Goal: Task Accomplishment & Management: Manage account settings

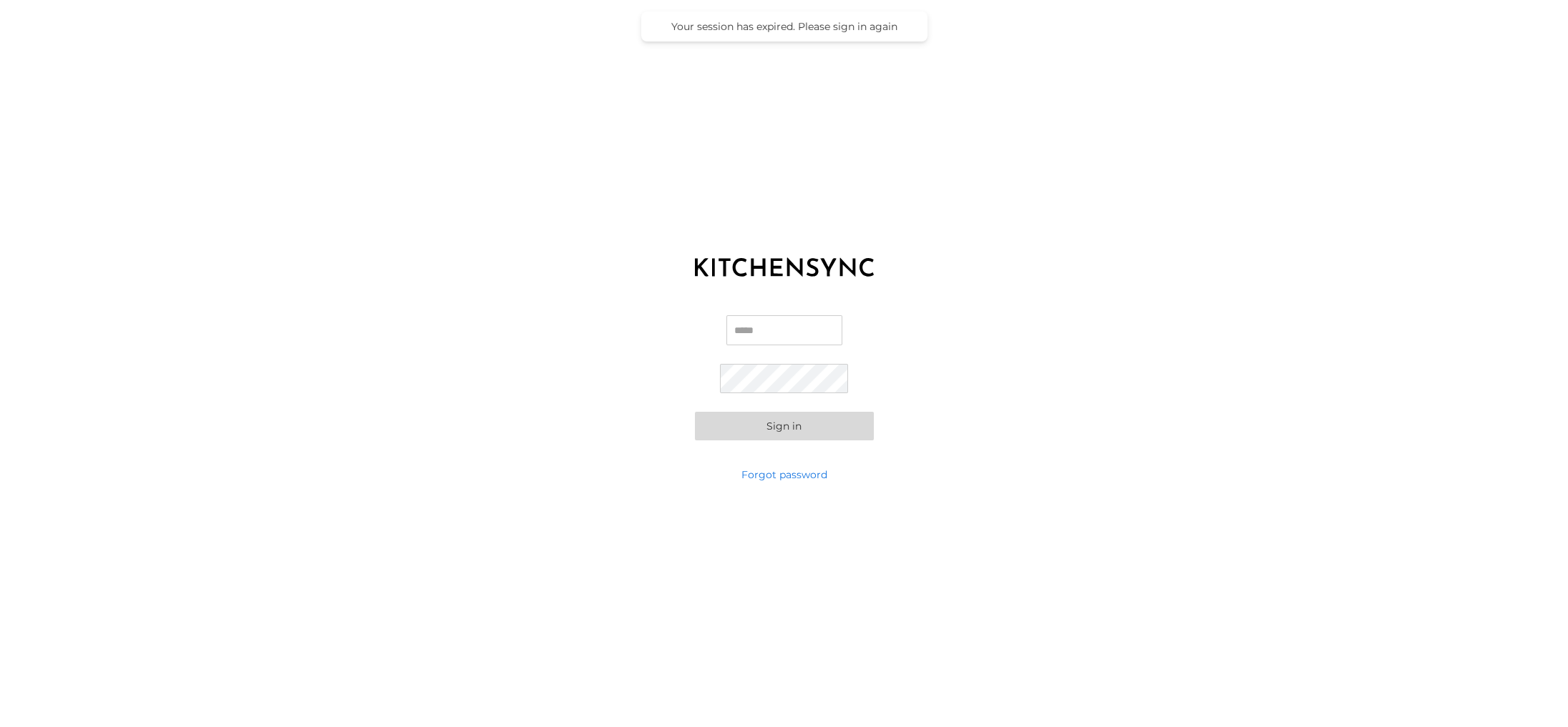
type input "**********"
click at [799, 421] on button "Sign in" at bounding box center [784, 425] width 179 height 28
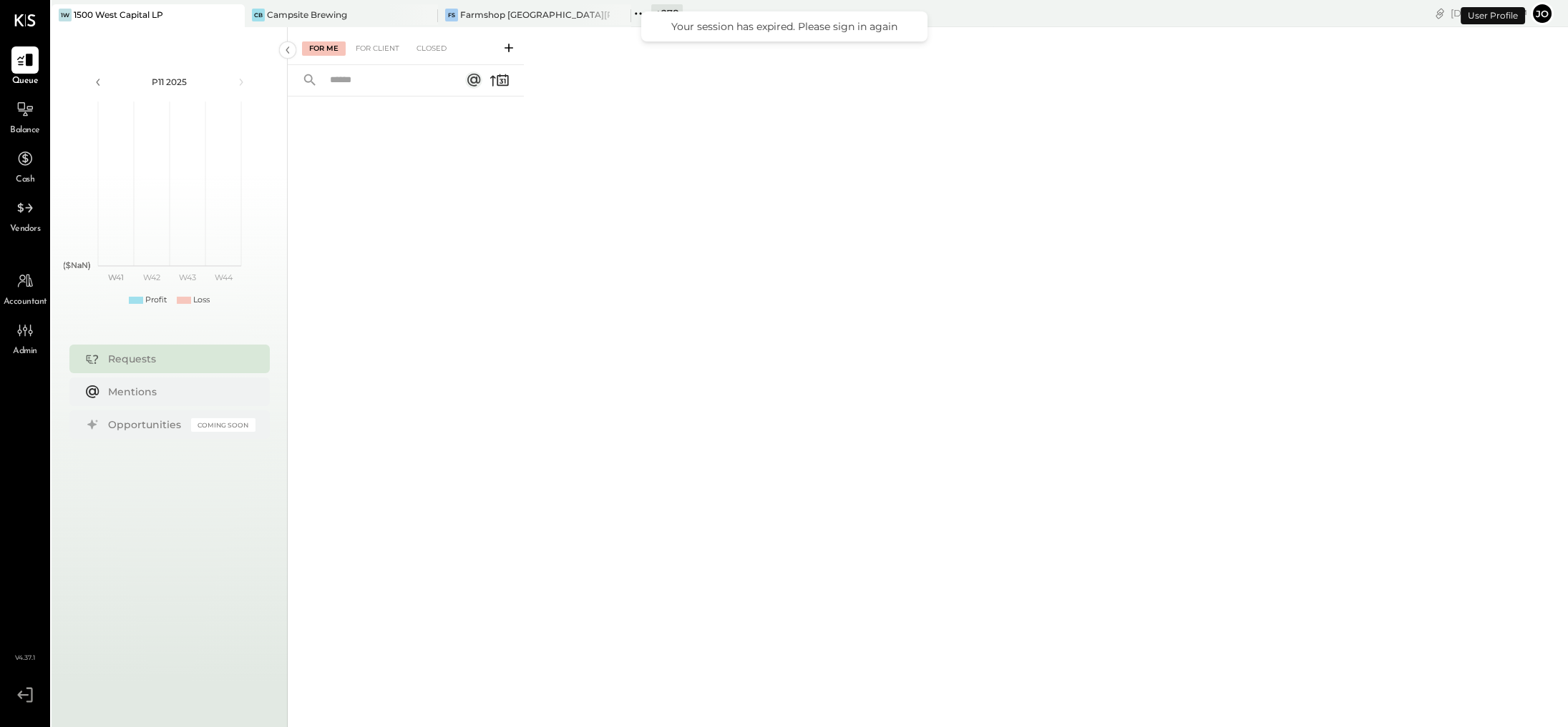
click at [234, 17] on icon at bounding box center [232, 15] width 18 height 17
click at [70, 14] on div "+ 281" at bounding box center [76, 14] width 49 height 18
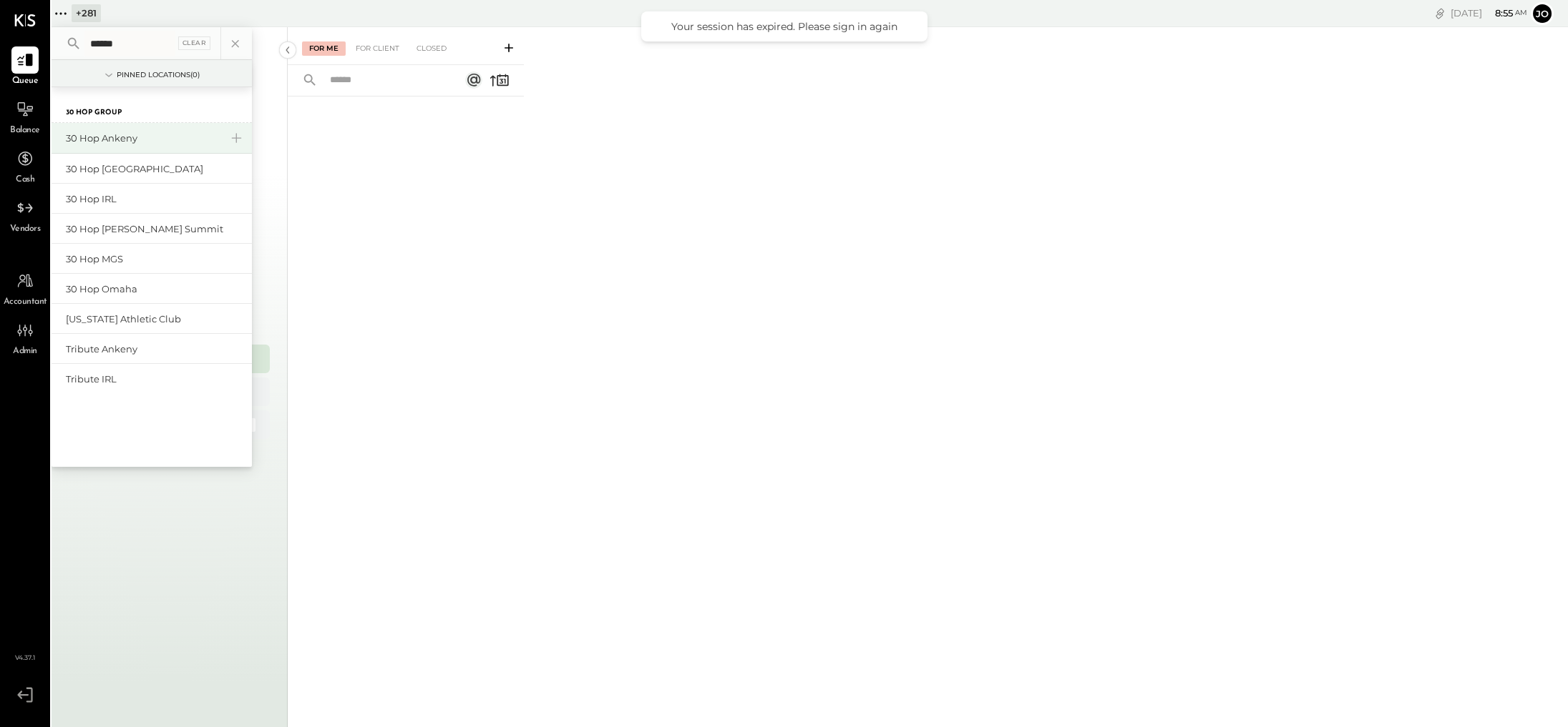
type input "******"
click at [136, 137] on div "30 Hop Ankeny" at bounding box center [143, 139] width 155 height 14
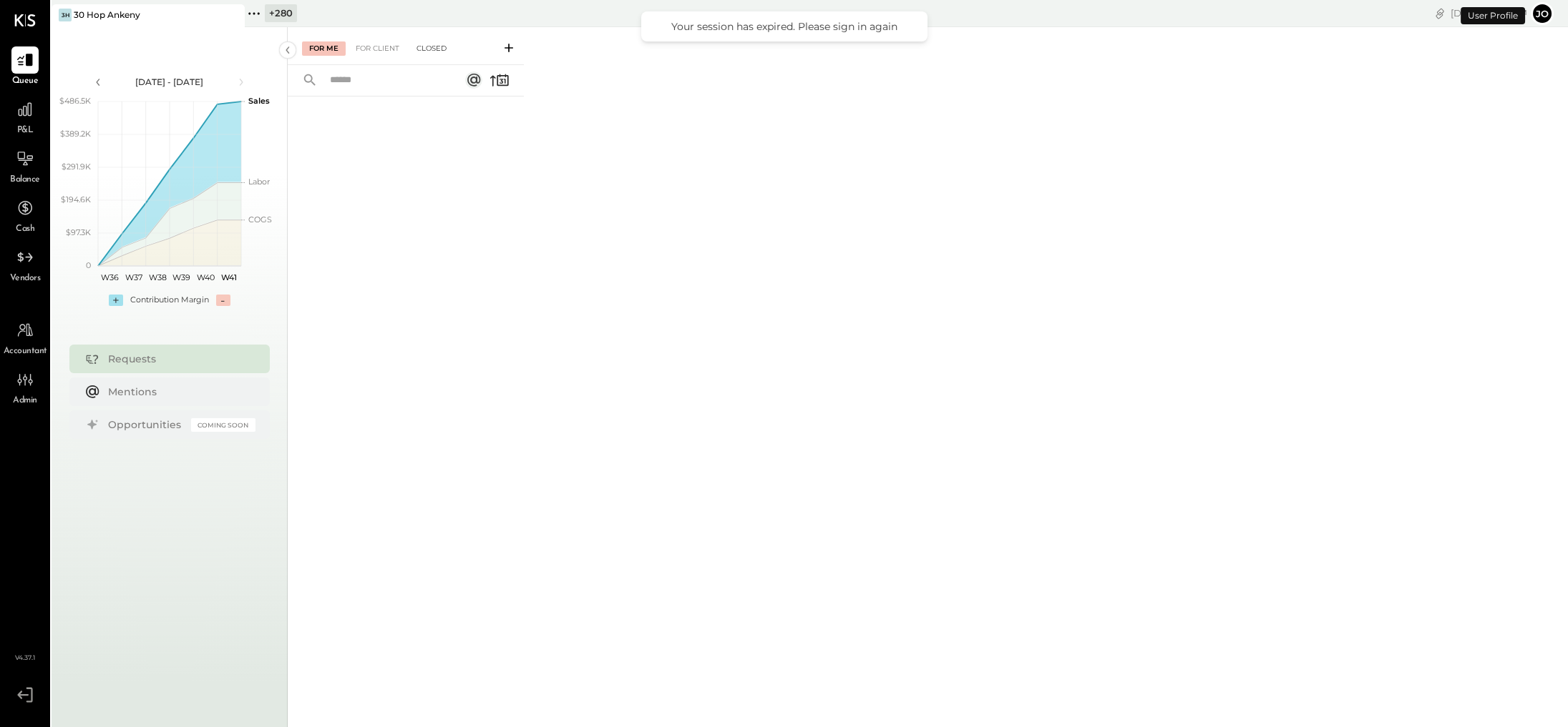
click at [420, 45] on div "Closed" at bounding box center [432, 48] width 44 height 15
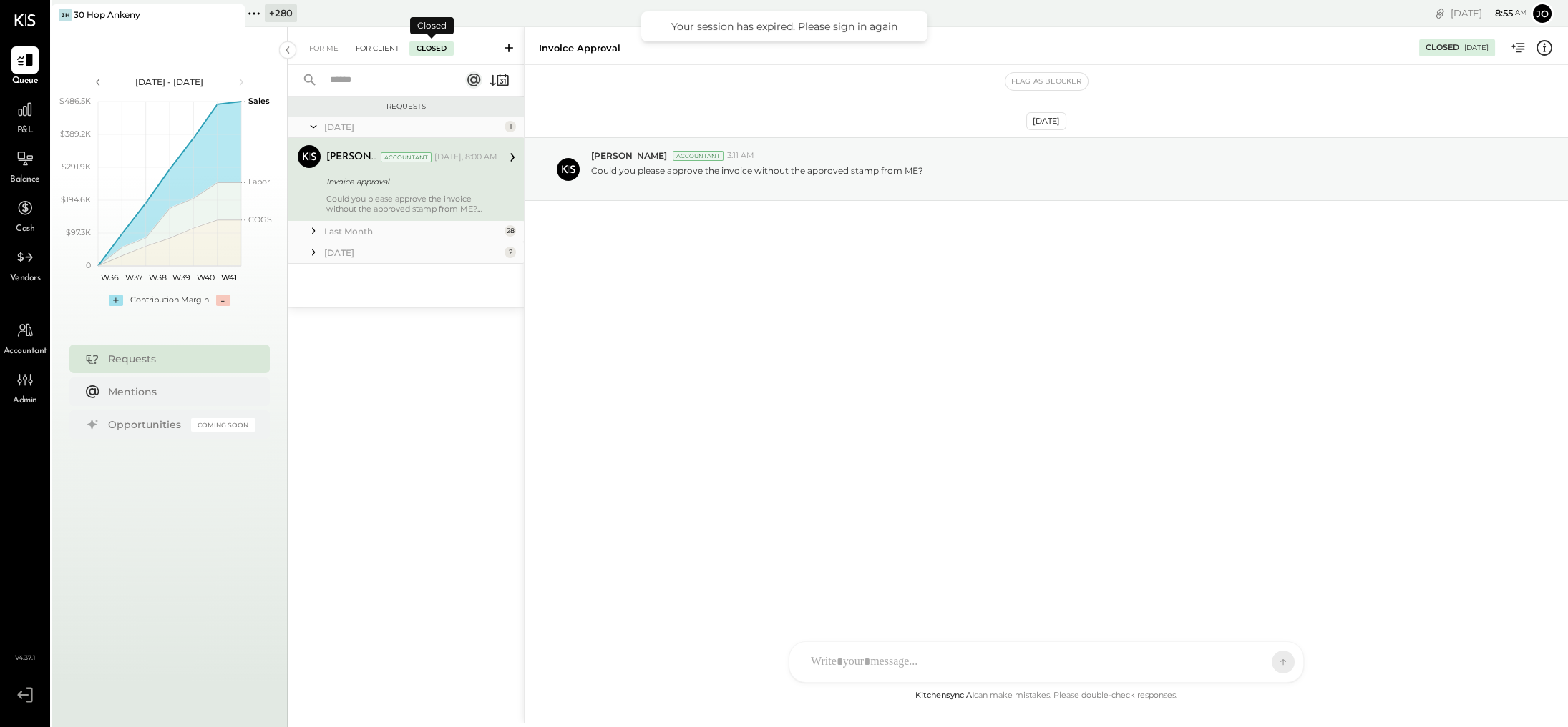
click at [385, 47] on div "For Client" at bounding box center [377, 48] width 58 height 15
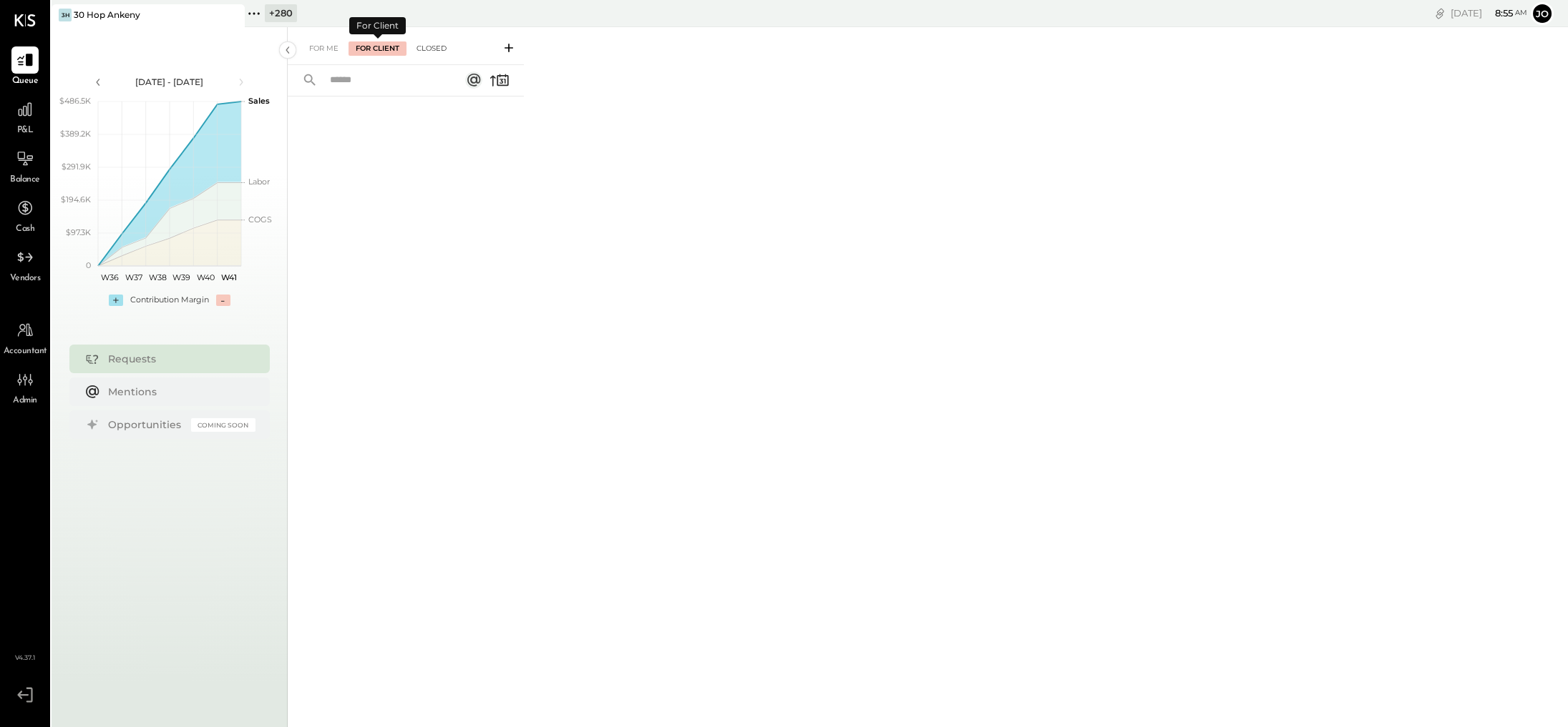
click at [416, 41] on div "Closed" at bounding box center [432, 48] width 44 height 15
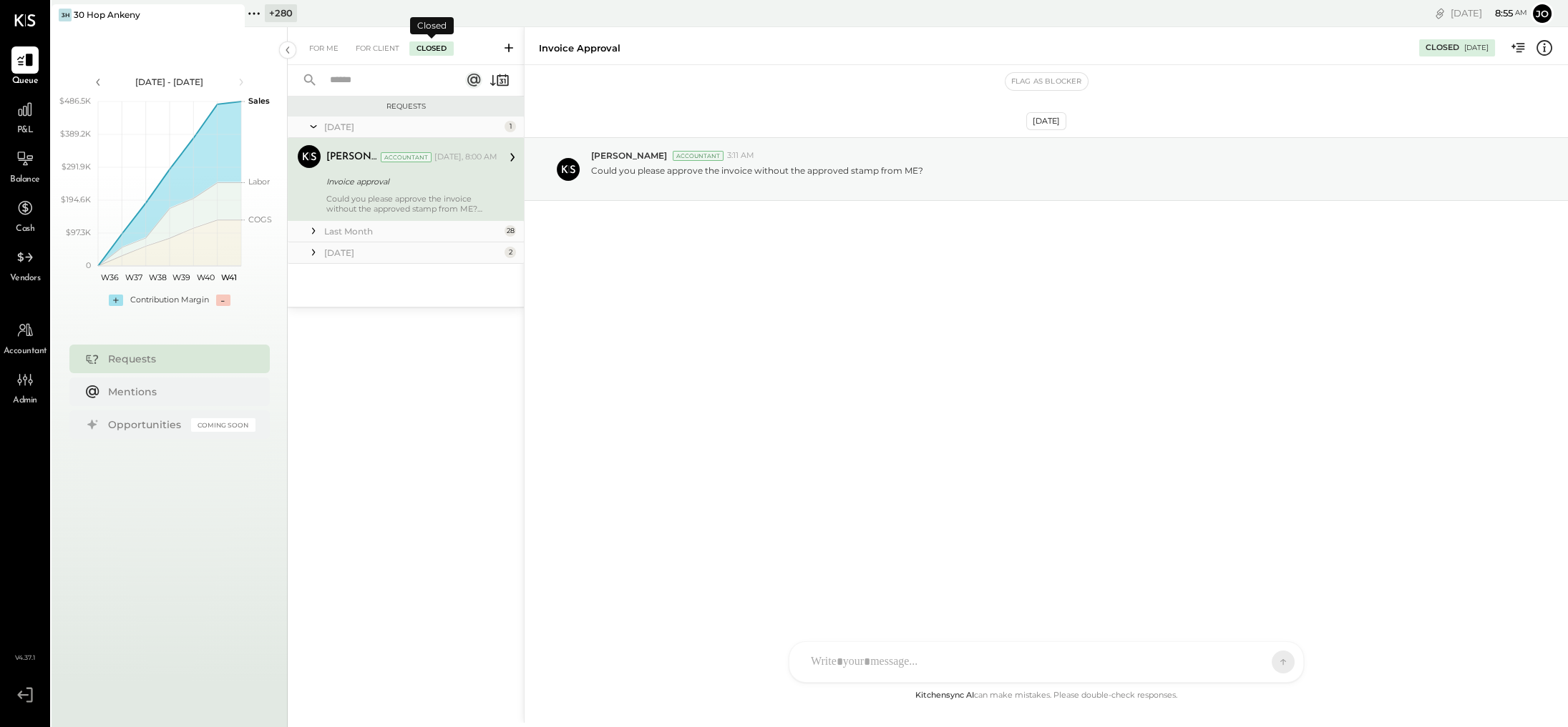
click at [358, 246] on div "[DATE] 2" at bounding box center [406, 253] width 236 height 21
click at [344, 246] on div "[DATE]" at bounding box center [412, 253] width 177 height 12
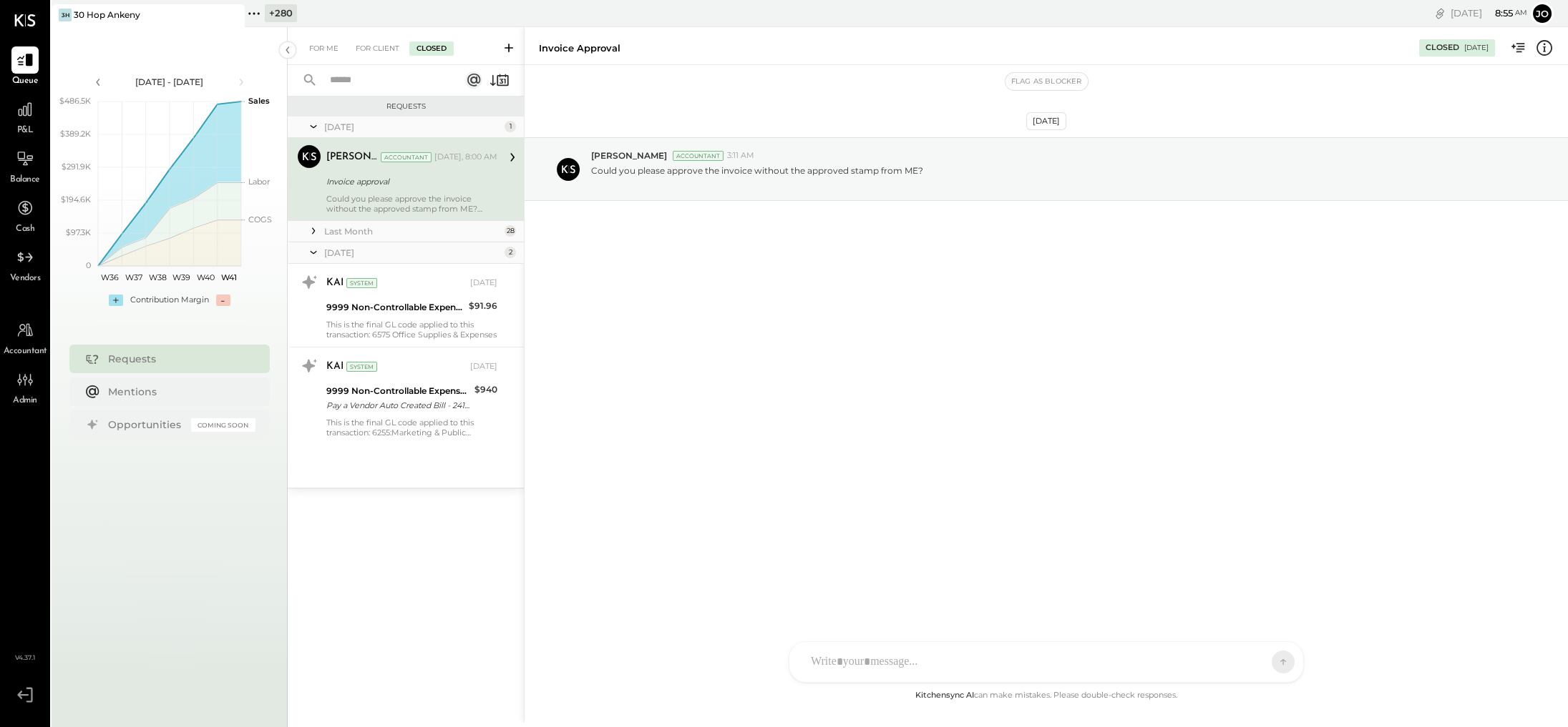
click at [344, 233] on div "Last Month" at bounding box center [412, 231] width 177 height 12
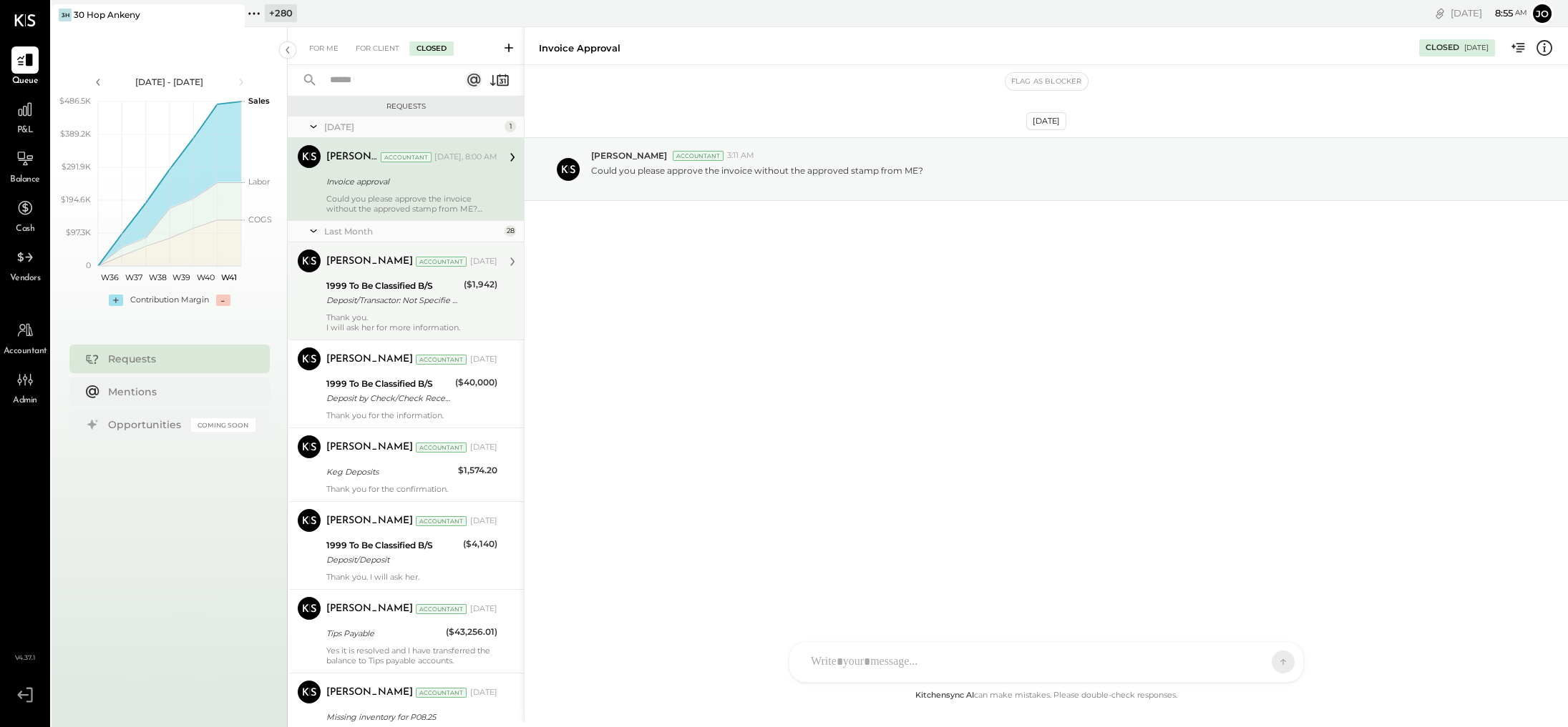
click at [405, 293] on div "Deposit/Transactor: Not Specifie Deposit/Transactor: Not Specified" at bounding box center [393, 300] width 133 height 15
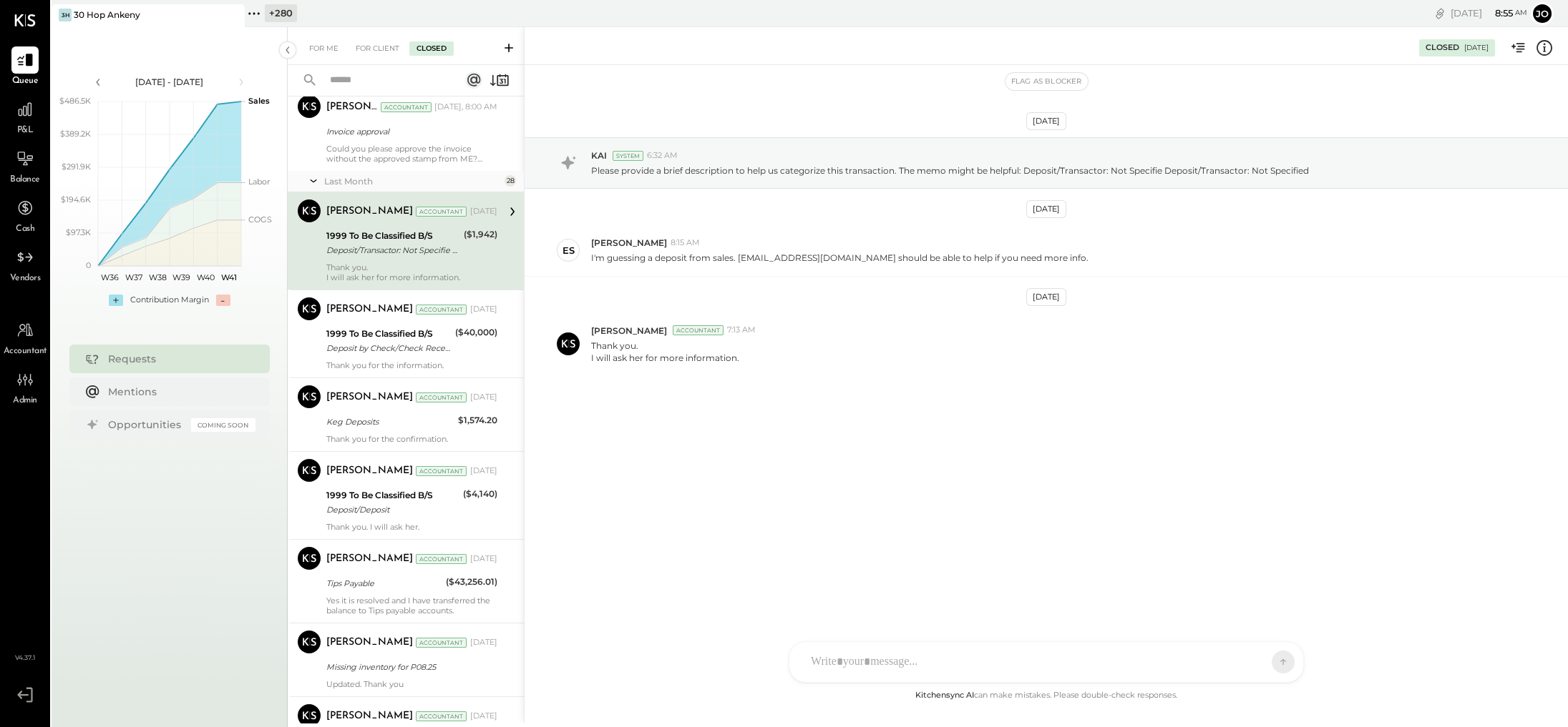
scroll to position [53, 0]
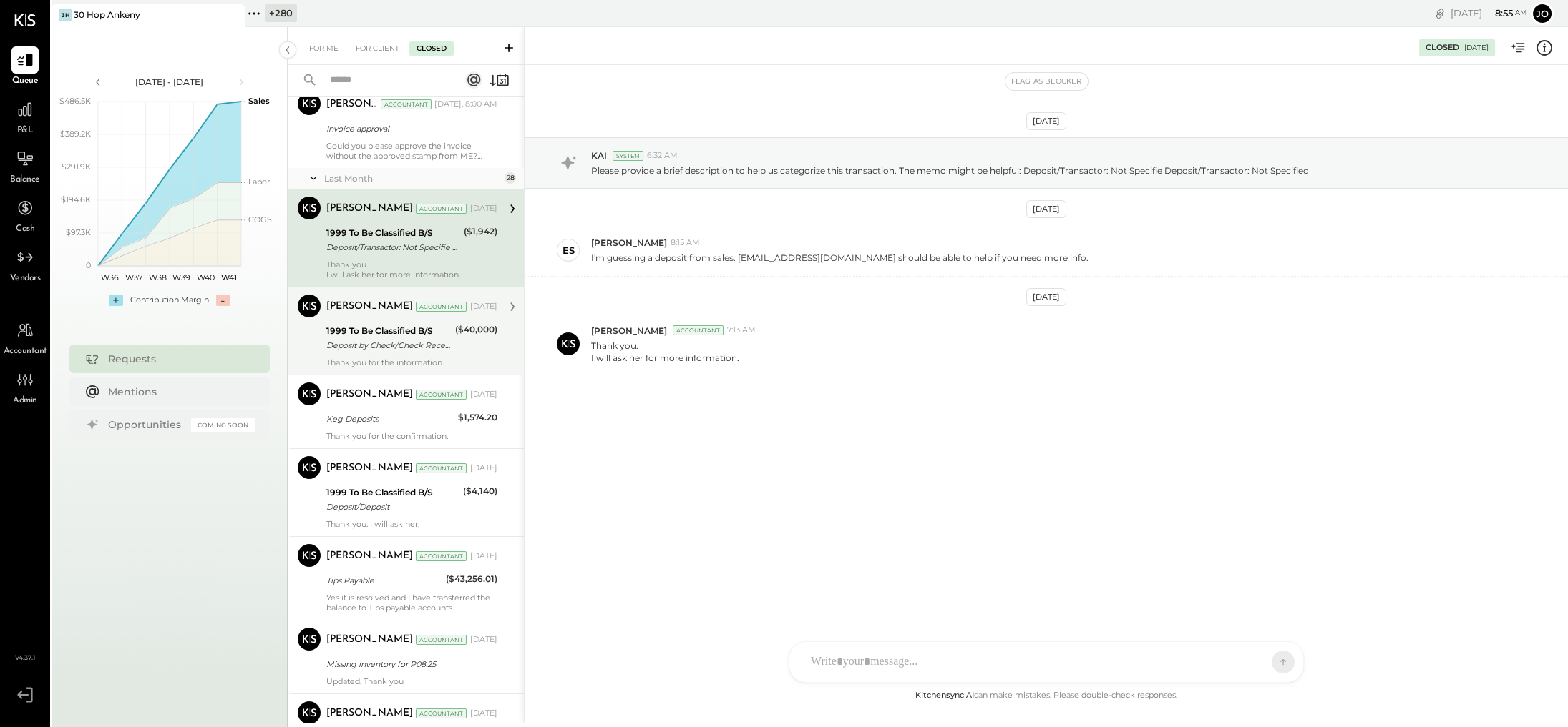
click at [443, 333] on div "1999 To Be Classified B/S" at bounding box center [388, 331] width 125 height 15
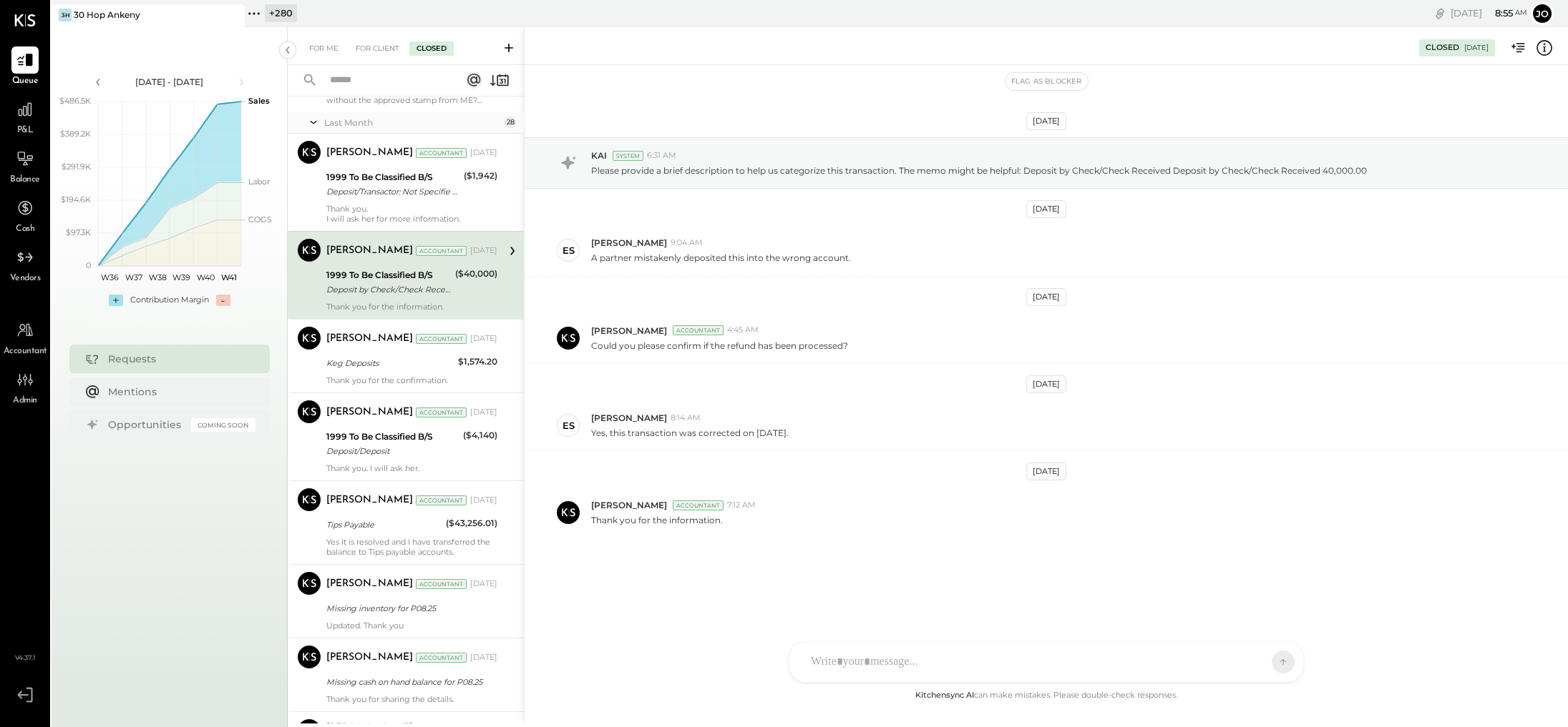
scroll to position [116, 0]
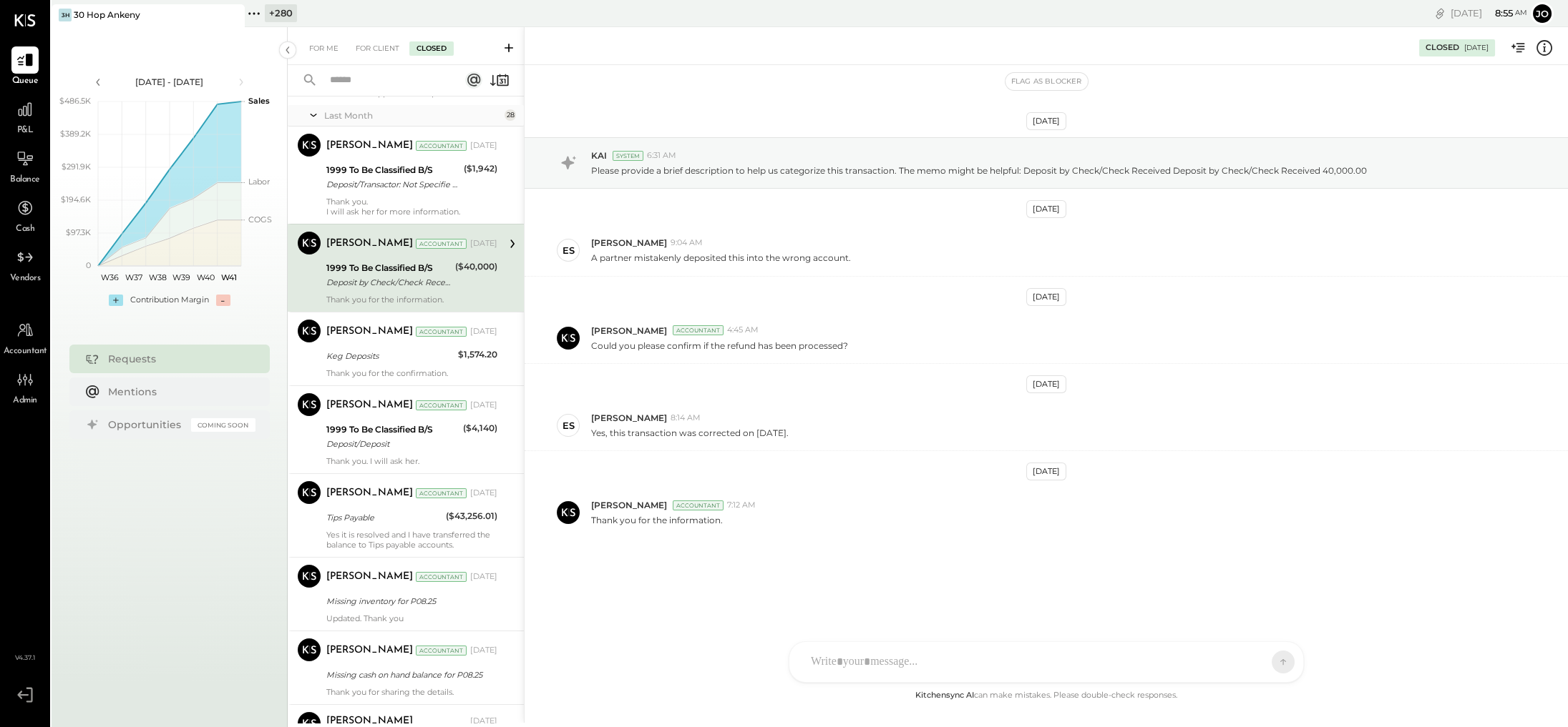
click at [443, 333] on div "Accountant" at bounding box center [441, 331] width 51 height 10
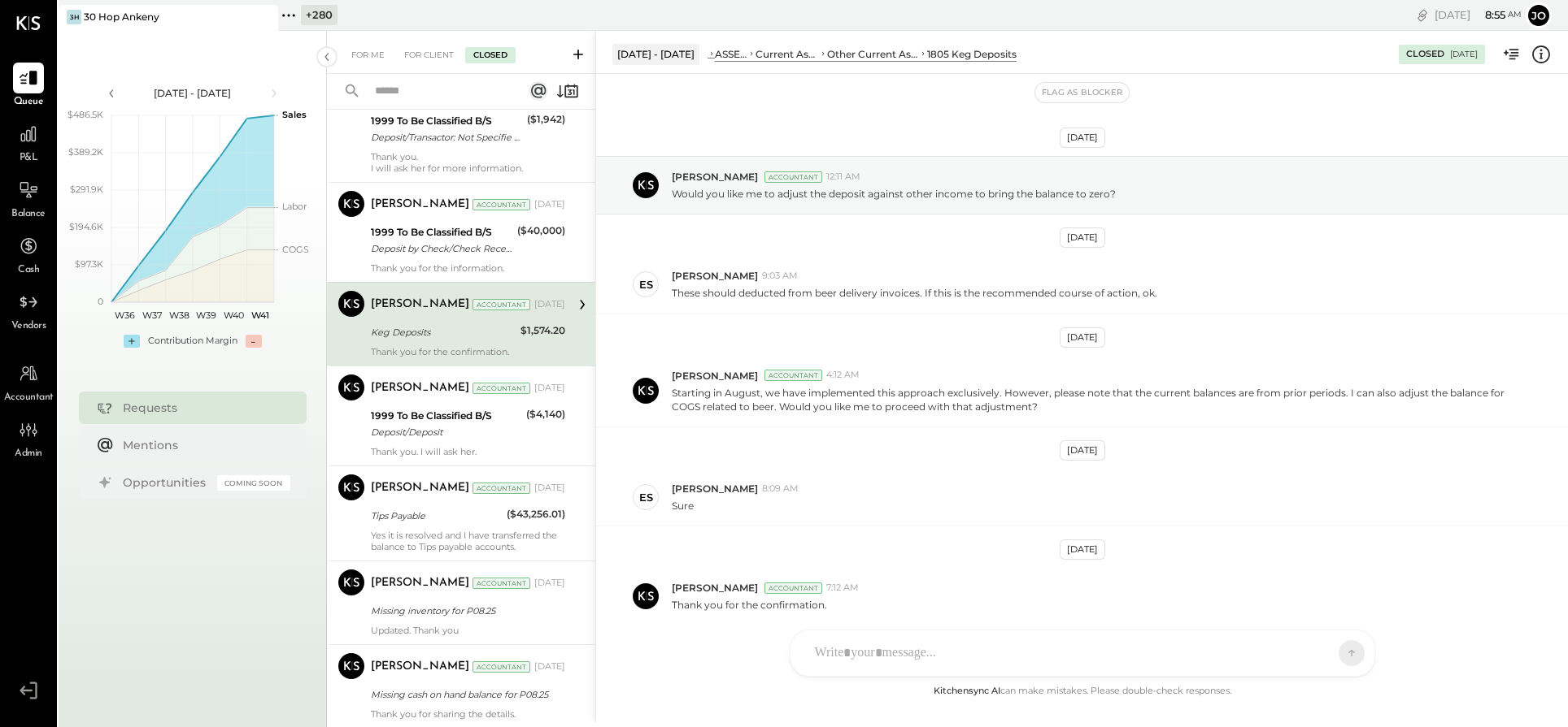
scroll to position [204, 0]
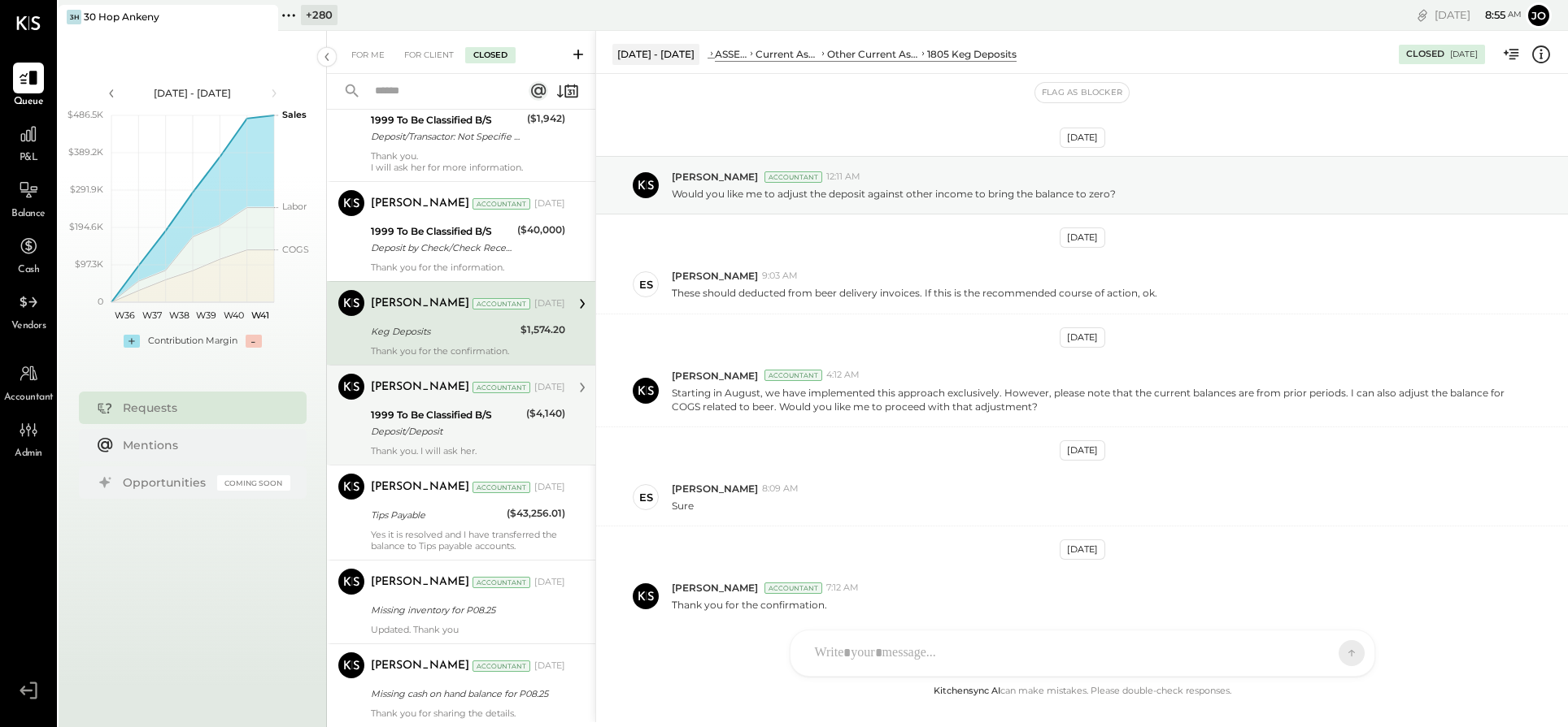
click at [503, 410] on div "1999 To Be Classified B/S" at bounding box center [446, 415] width 151 height 17
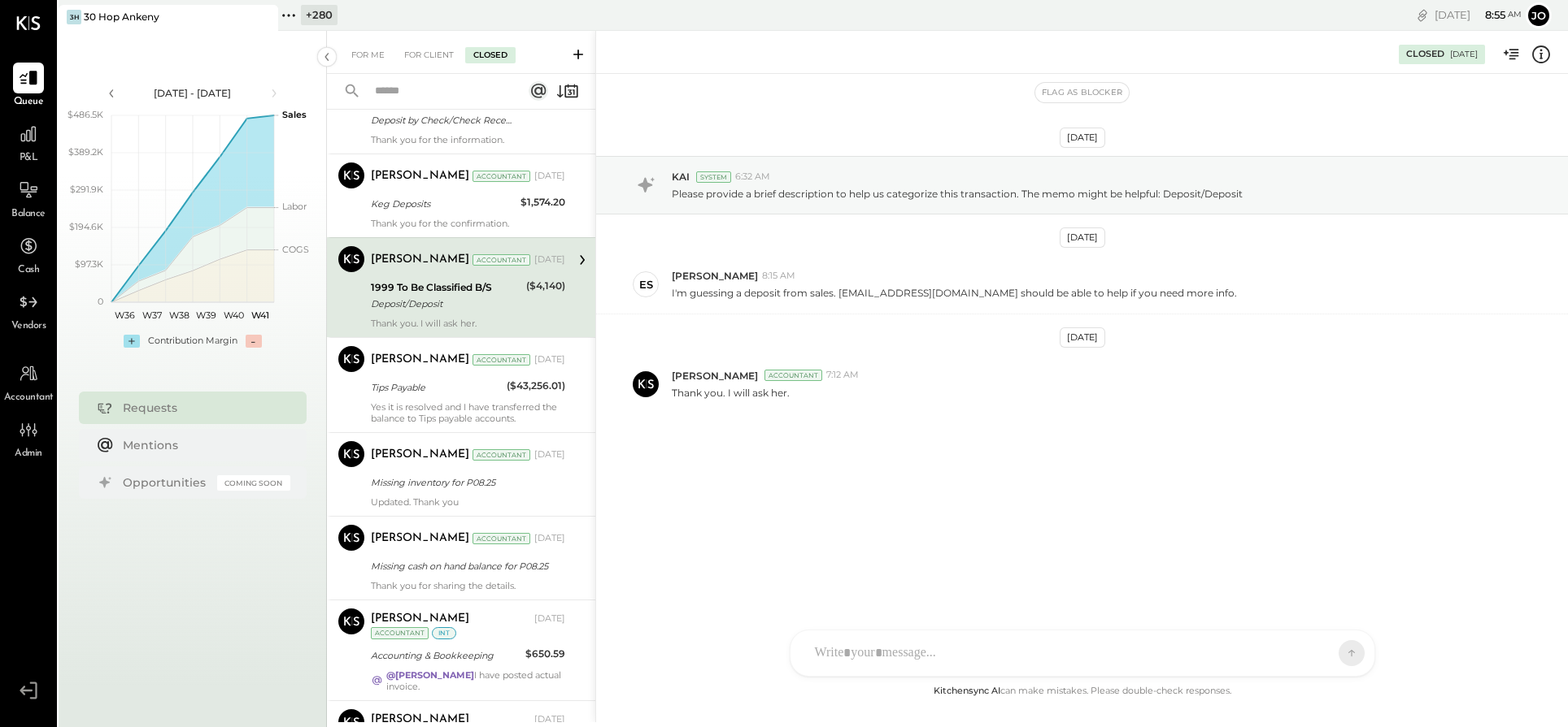
scroll to position [340, 0]
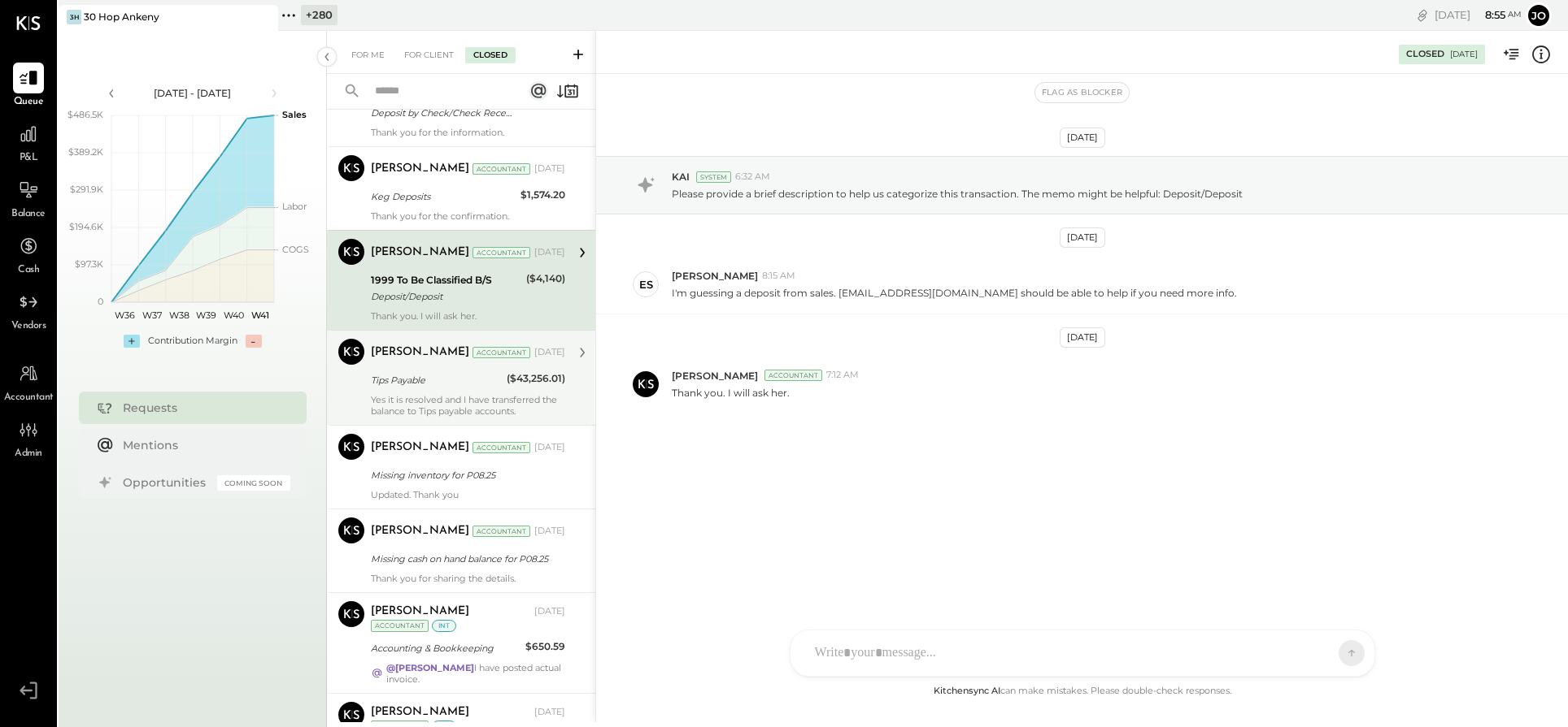
click at [452, 377] on div "Tips Payable" at bounding box center [436, 380] width 131 height 17
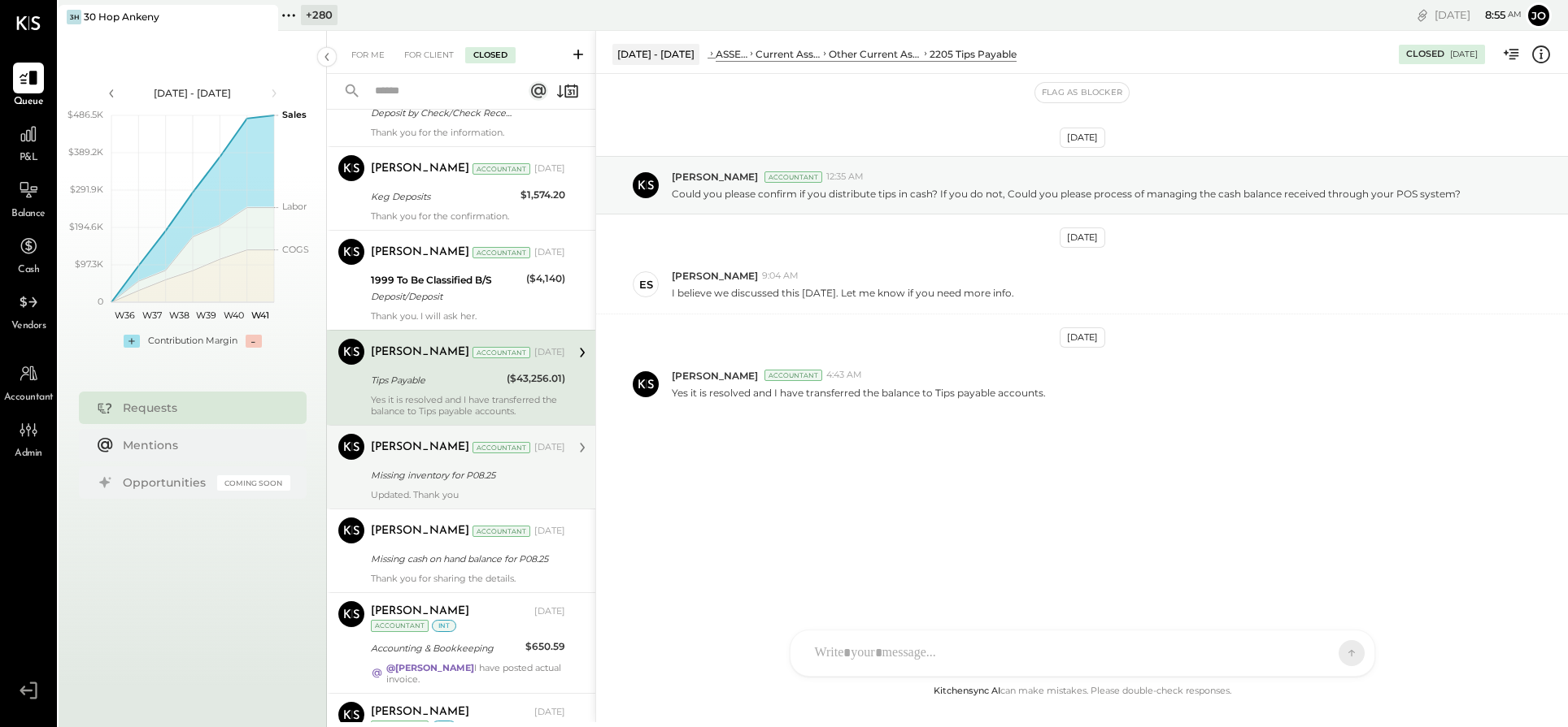
click at [498, 451] on div "Accountant" at bounding box center [501, 447] width 57 height 11
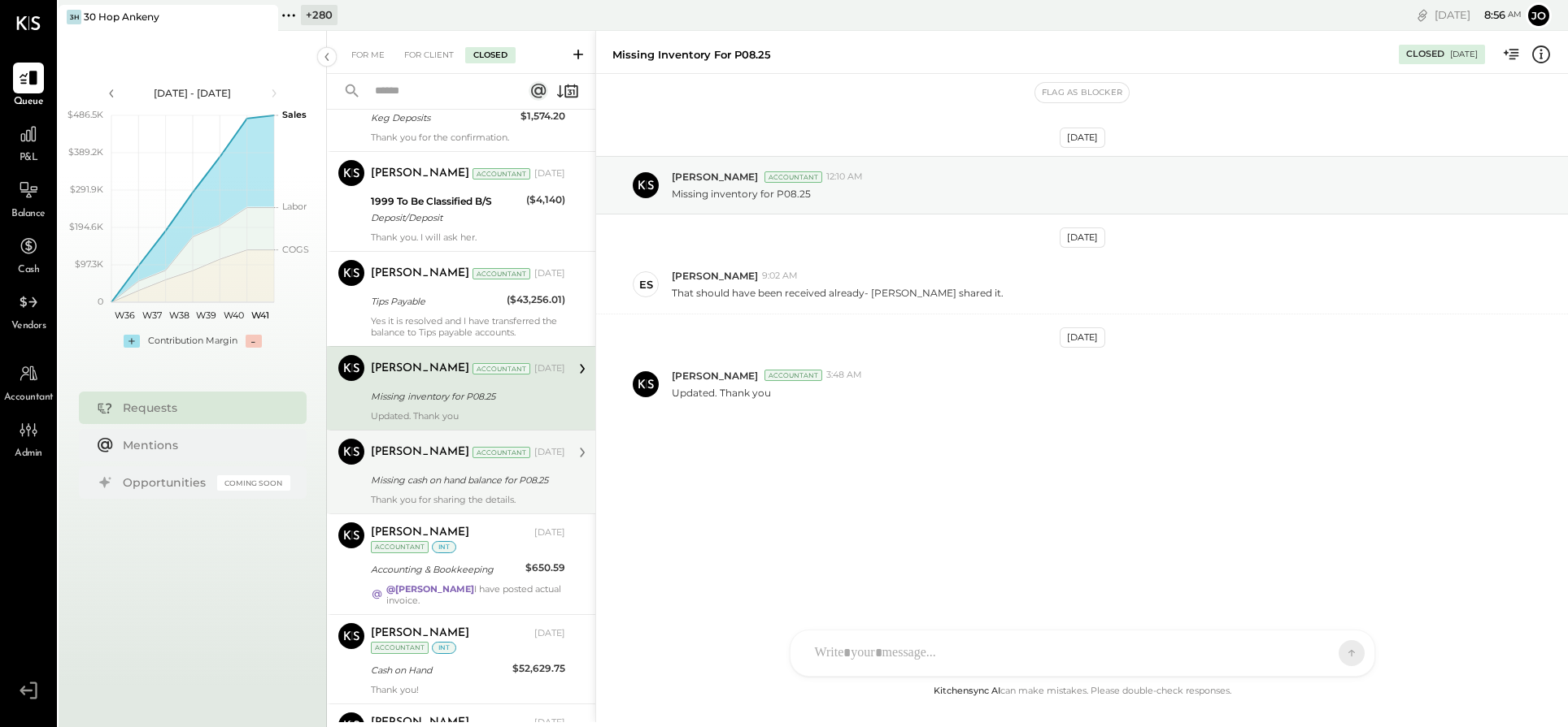
click at [494, 472] on div "Missing cash on hand balance for P08.25" at bounding box center [466, 480] width 190 height 17
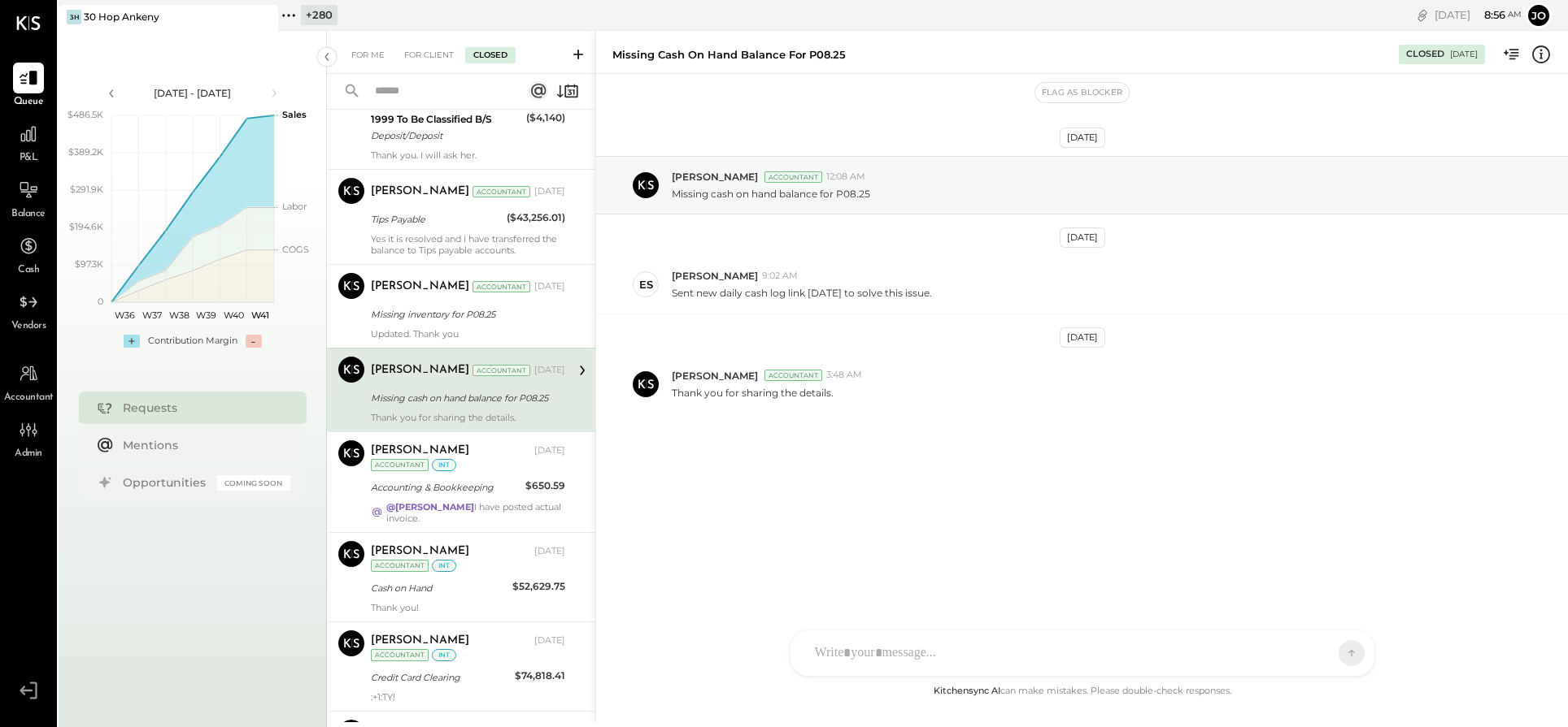
scroll to position [503, 0]
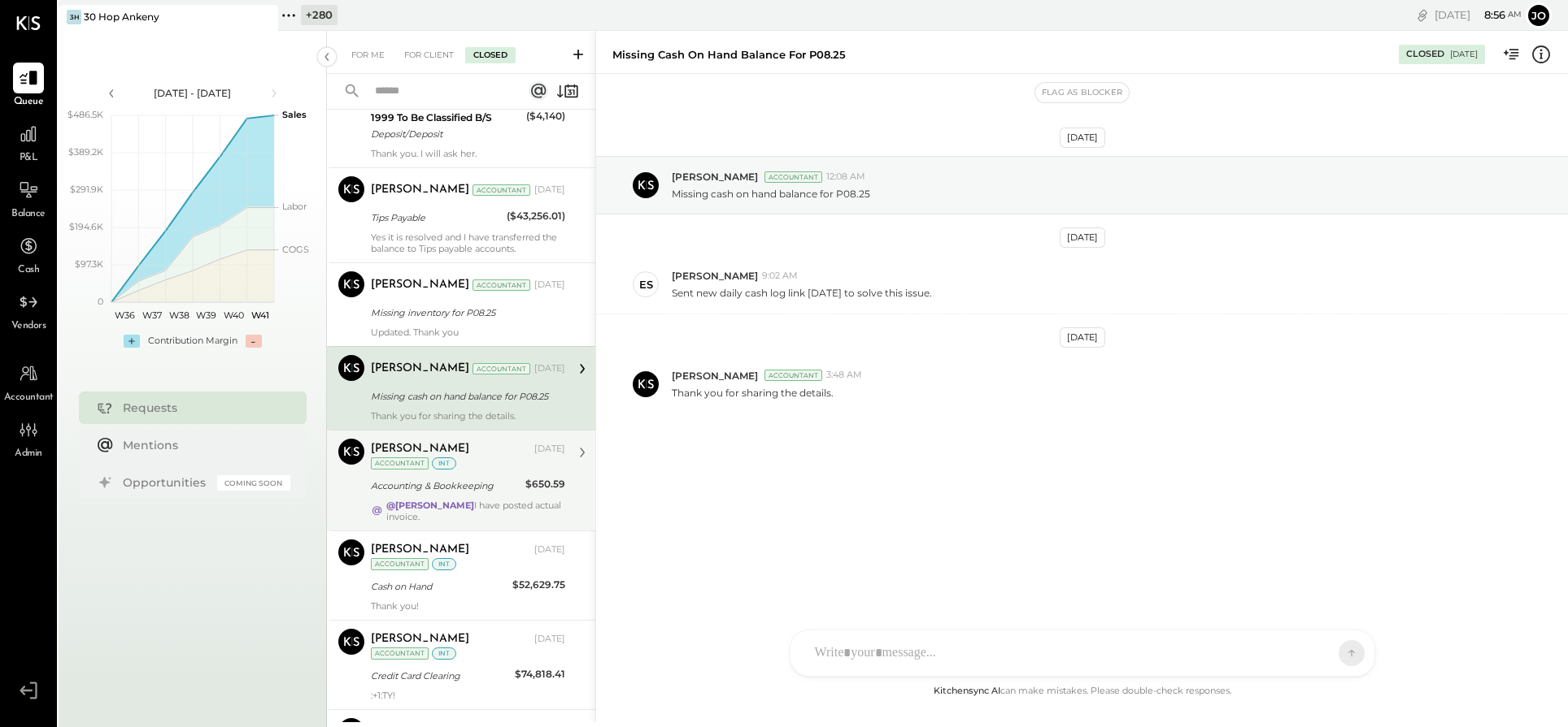
click at [492, 473] on div "[PERSON_NAME] [DATE] Accountant int Accounting & Bookkeeping $650.59 @[PERSON_N…" at bounding box center [467, 481] width 194 height 83
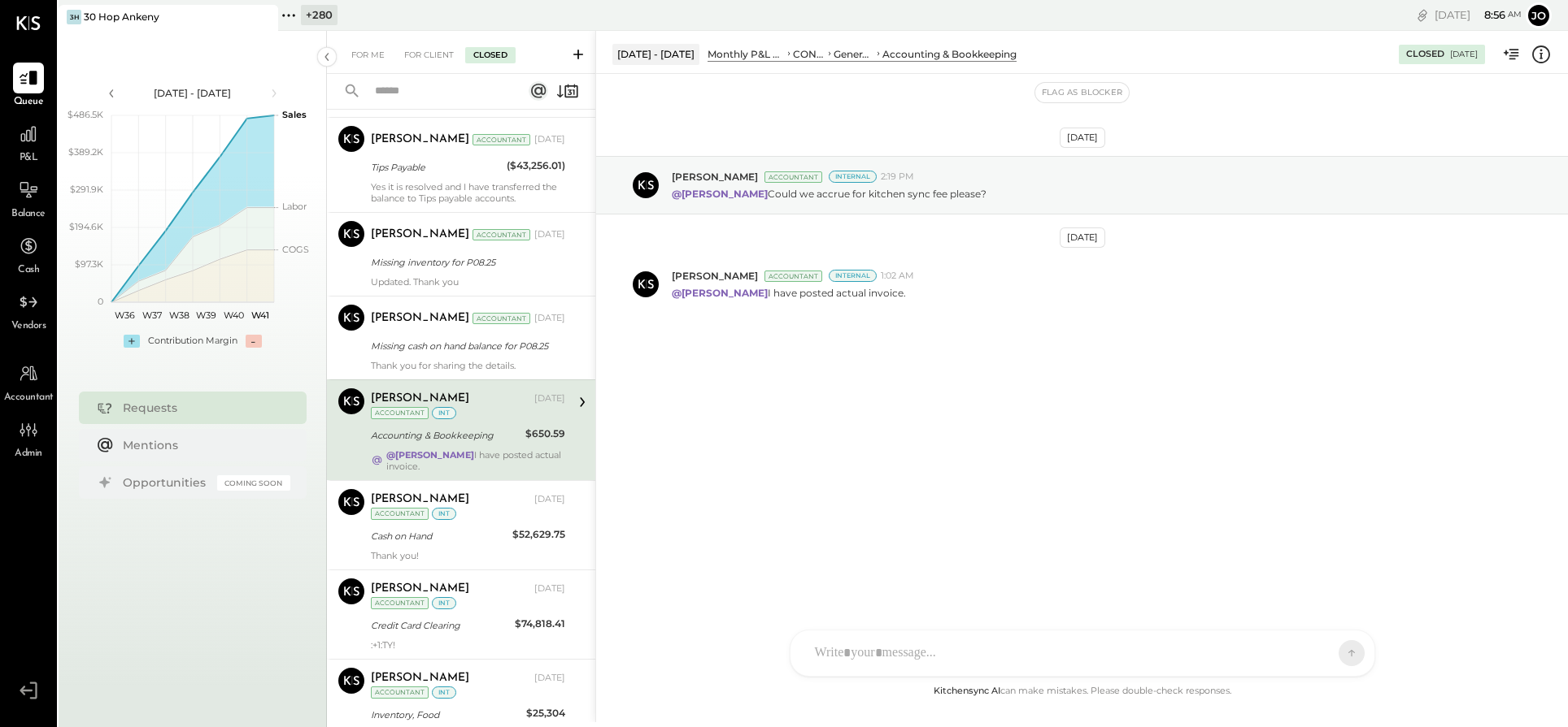
scroll to position [494, 0]
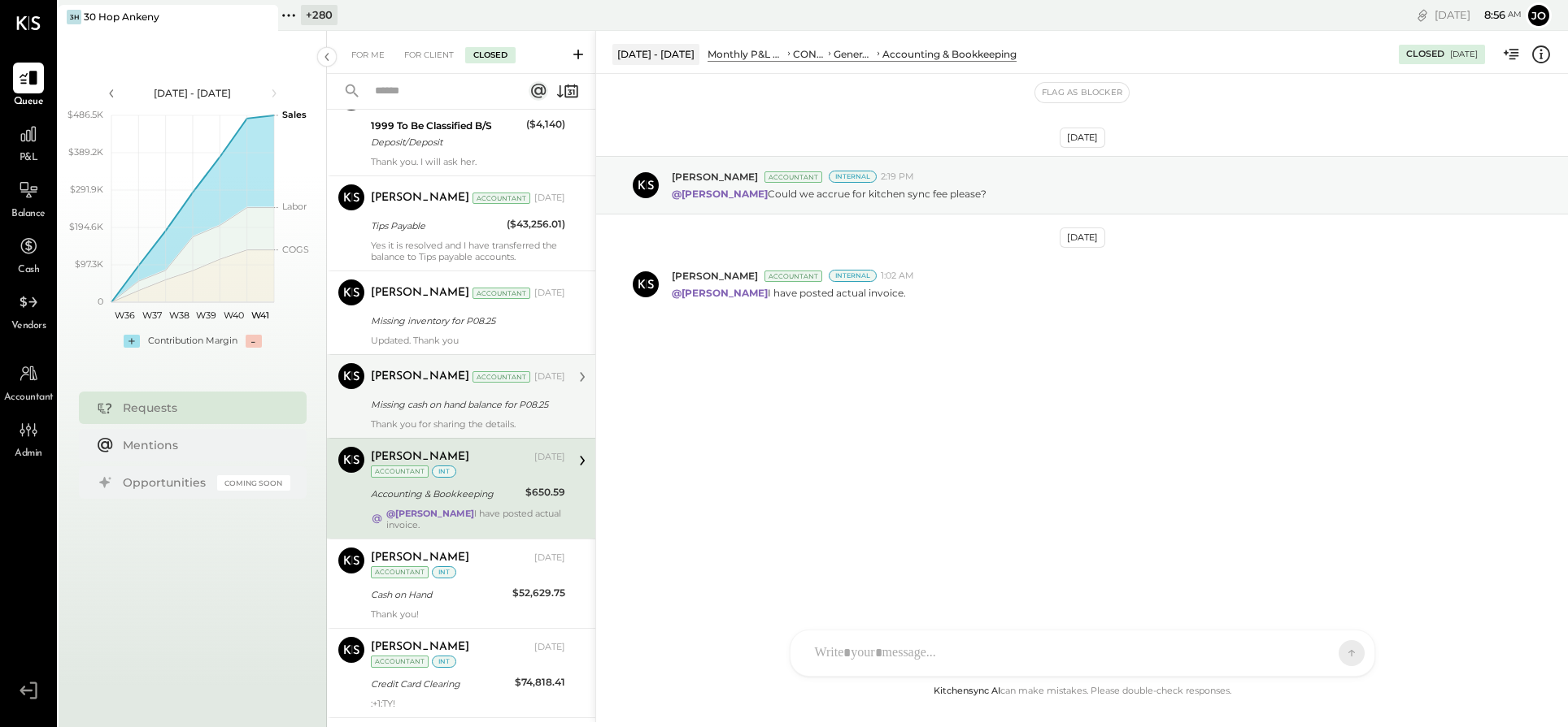
click at [516, 390] on div "[PERSON_NAME] Accountant [DATE] Missing cash on hand balance for P08.25 Thank y…" at bounding box center [467, 397] width 194 height 67
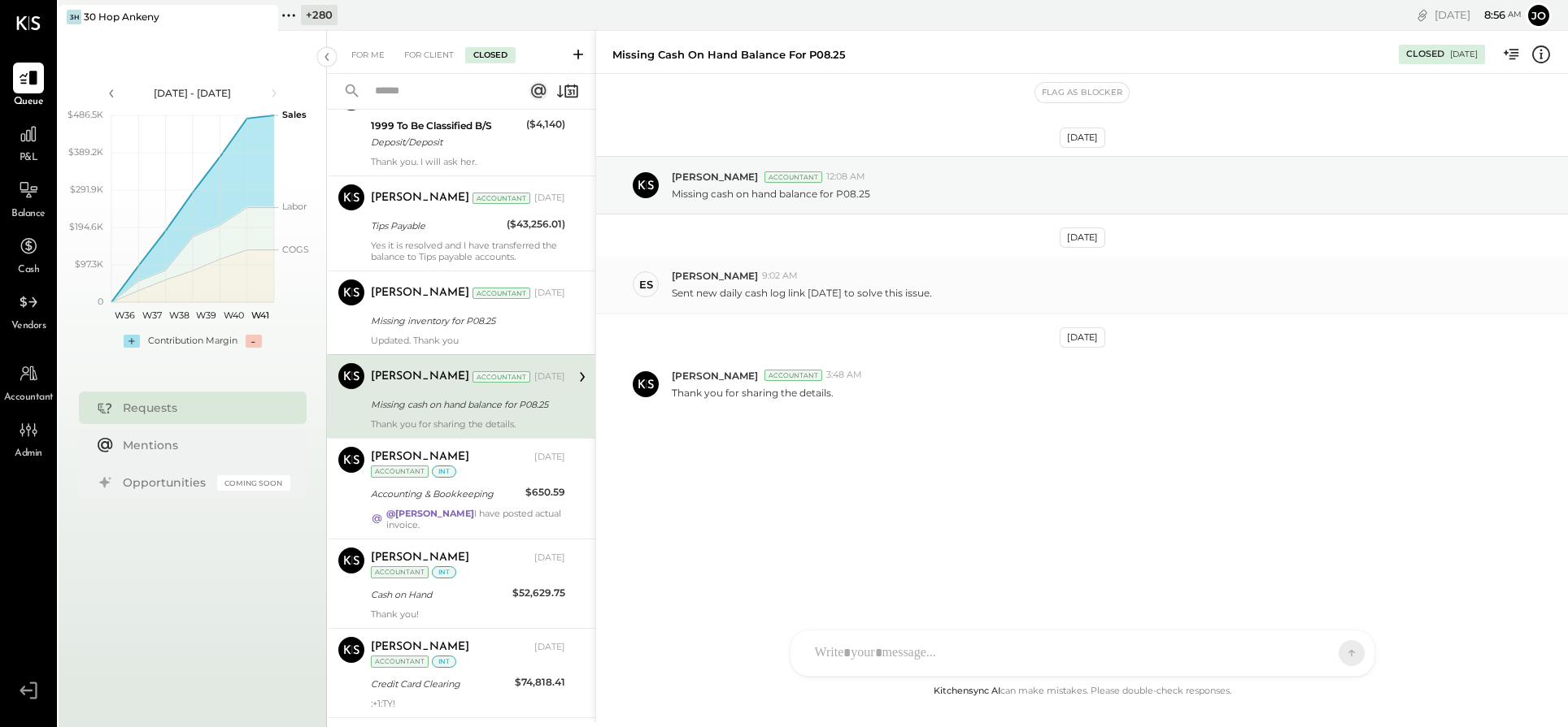
drag, startPoint x: 666, startPoint y: 270, endPoint x: 985, endPoint y: 311, distance: 321.6
click at [985, 311] on div "ES [PERSON_NAME] 9:02 AM Sent new daily cash log link [DATE] to solve this issu…" at bounding box center [1082, 284] width 972 height 57
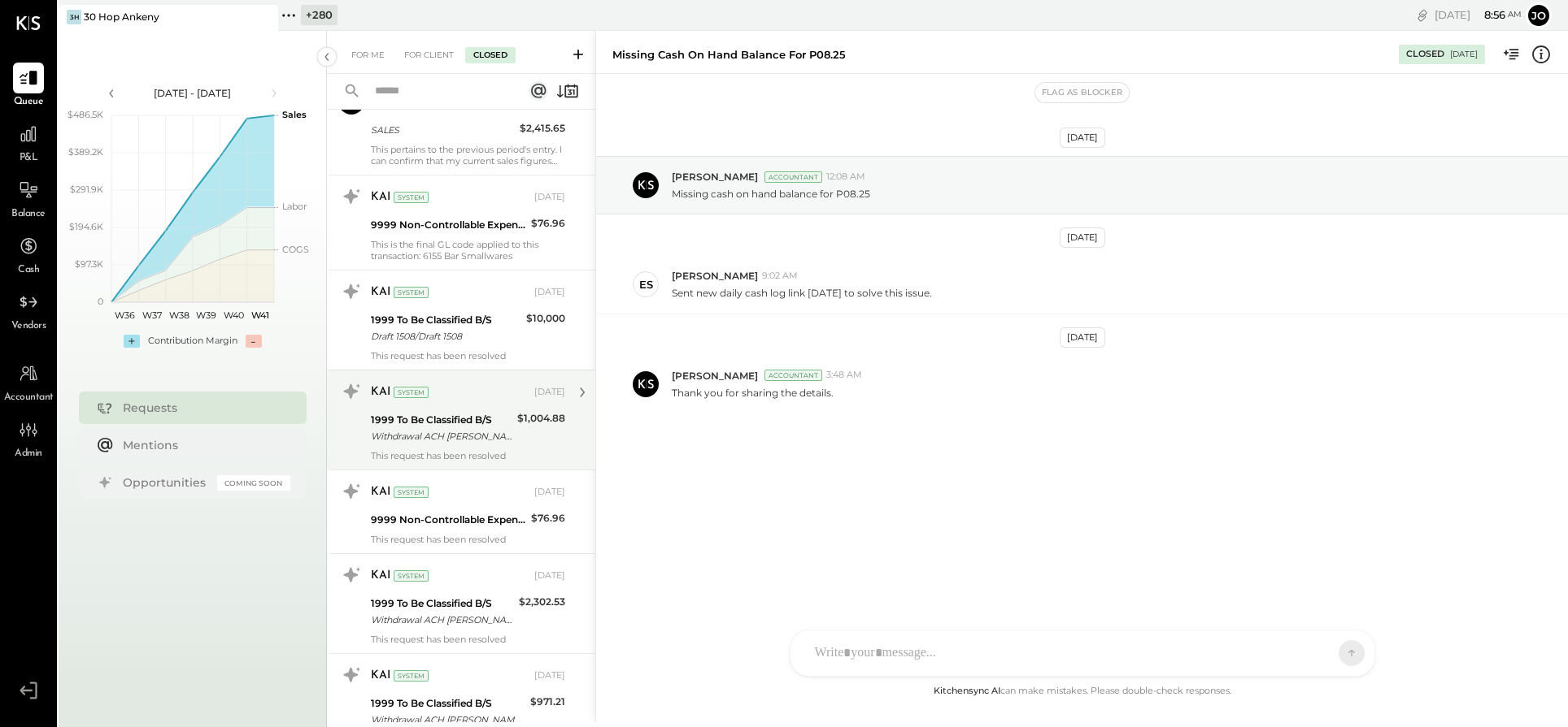
scroll to position [1224, 0]
click at [520, 428] on div "$1,004.88" at bounding box center [540, 424] width 48 height 36
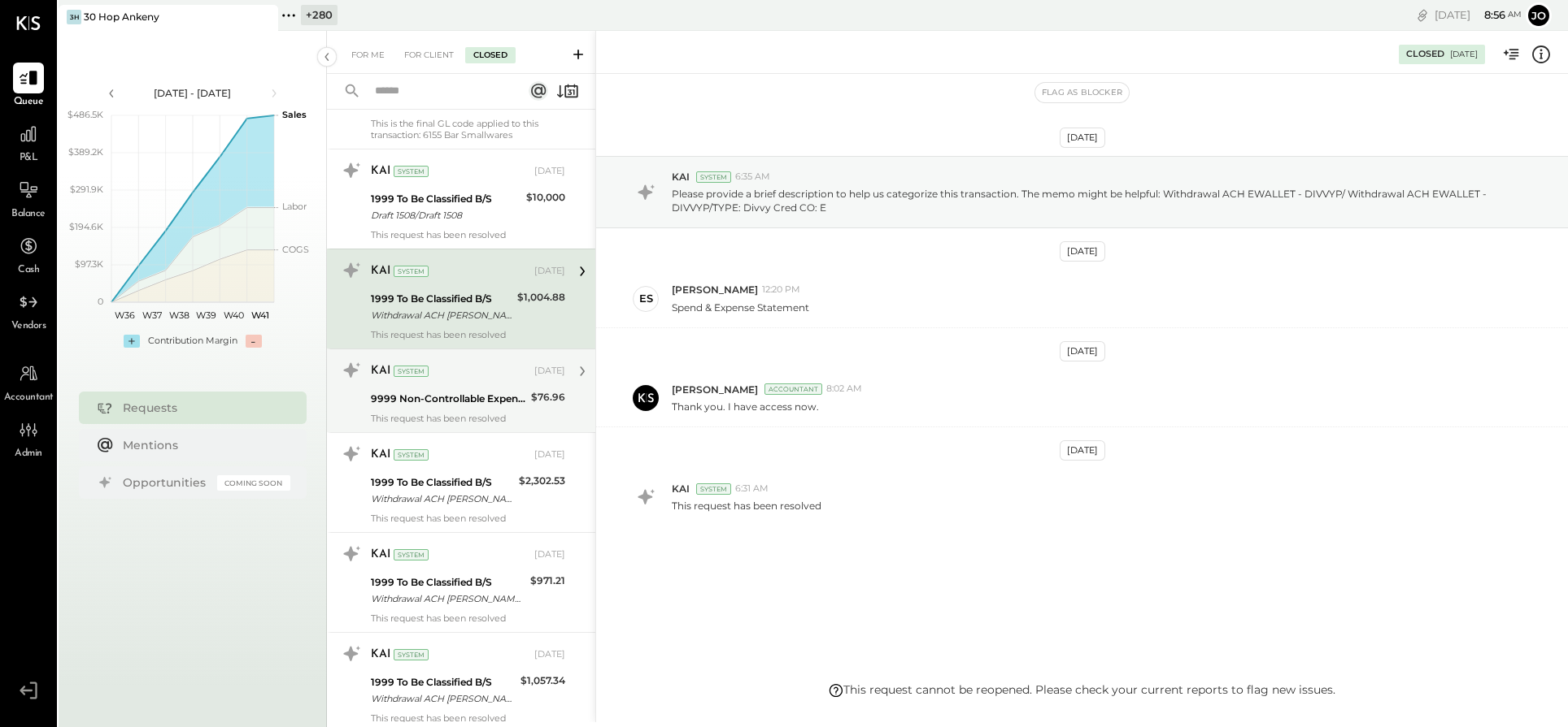
click at [510, 413] on div "This request has been resolved" at bounding box center [467, 418] width 194 height 11
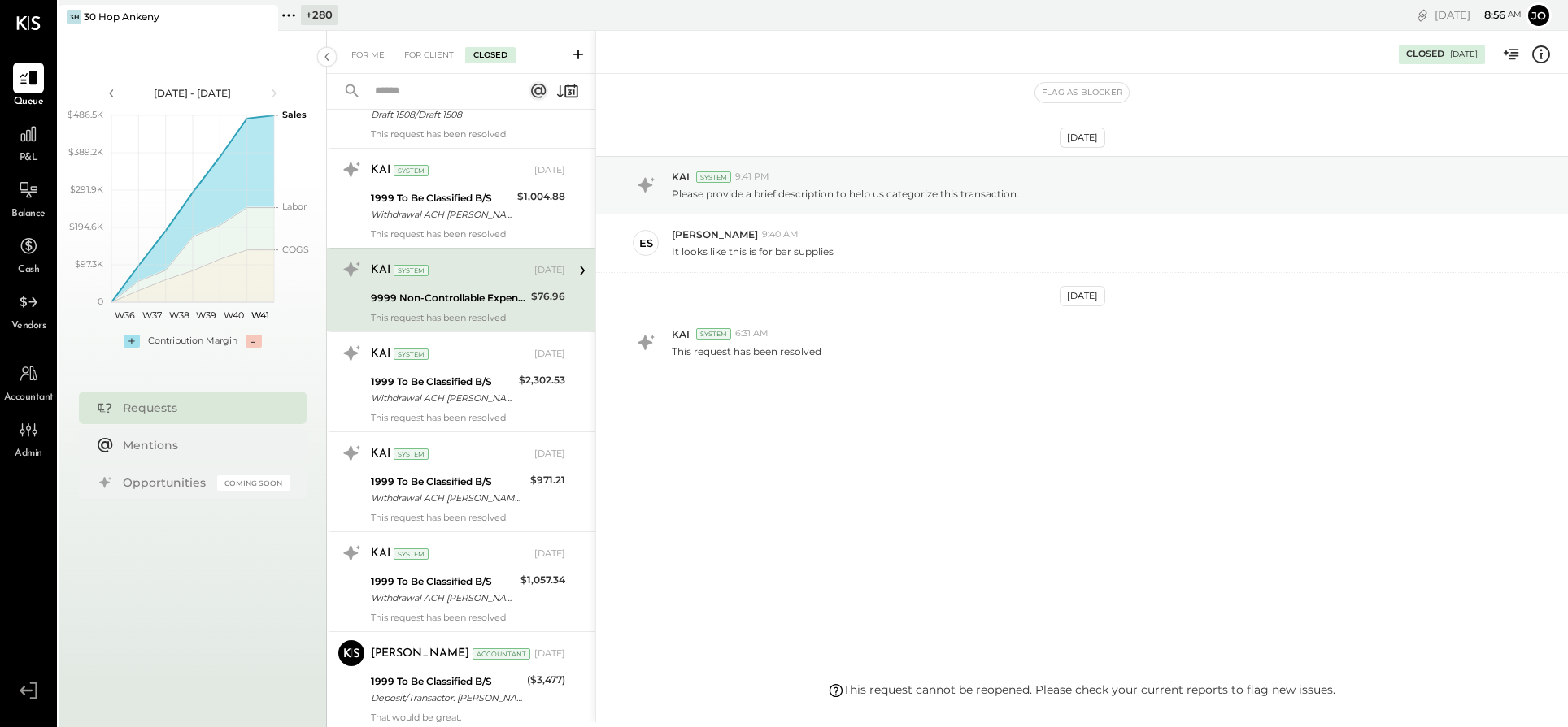
scroll to position [1444, 0]
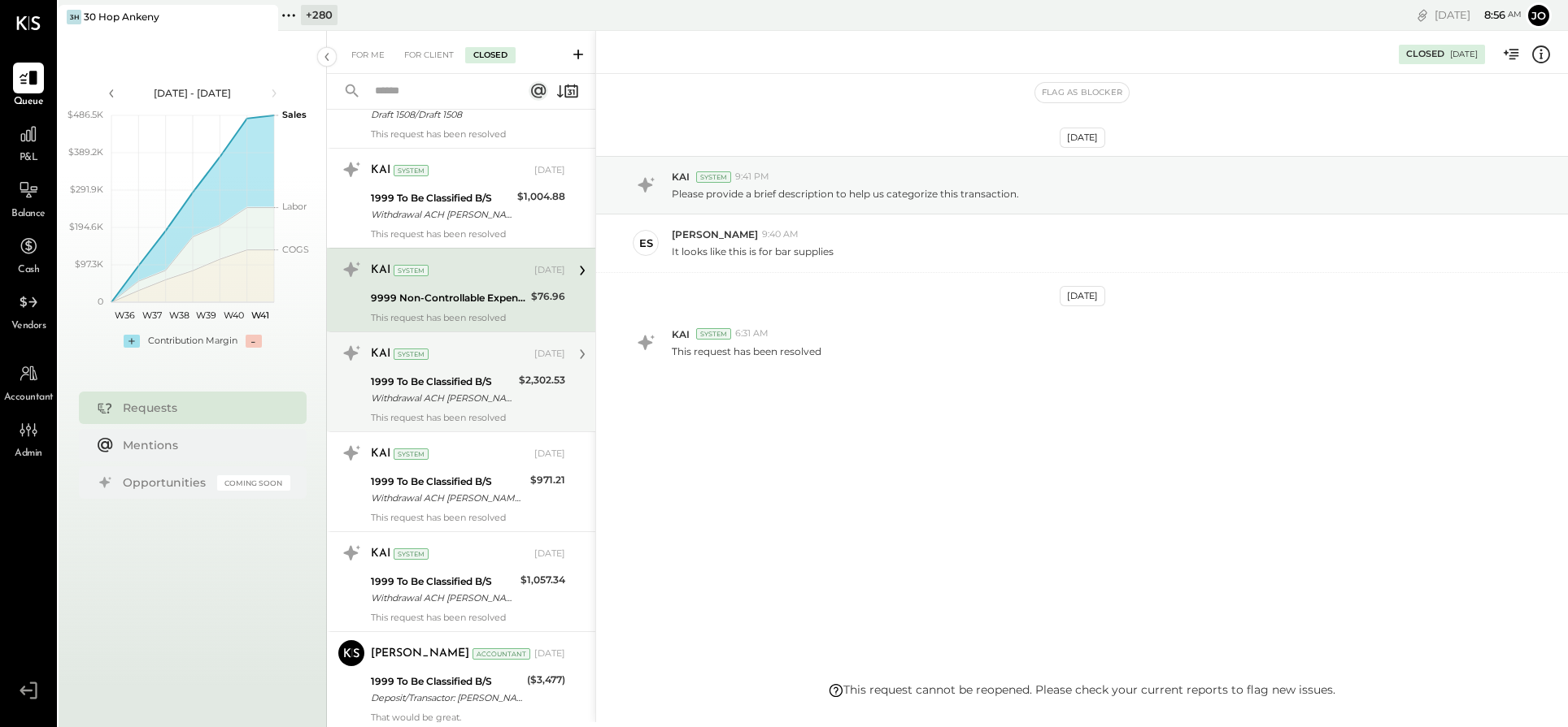
click at [514, 389] on div "1999 To Be Classified B/S Withdrawal ACH EWALLET - DIVVYP/ Withdrawal ACH EWALL…" at bounding box center [467, 390] width 194 height 36
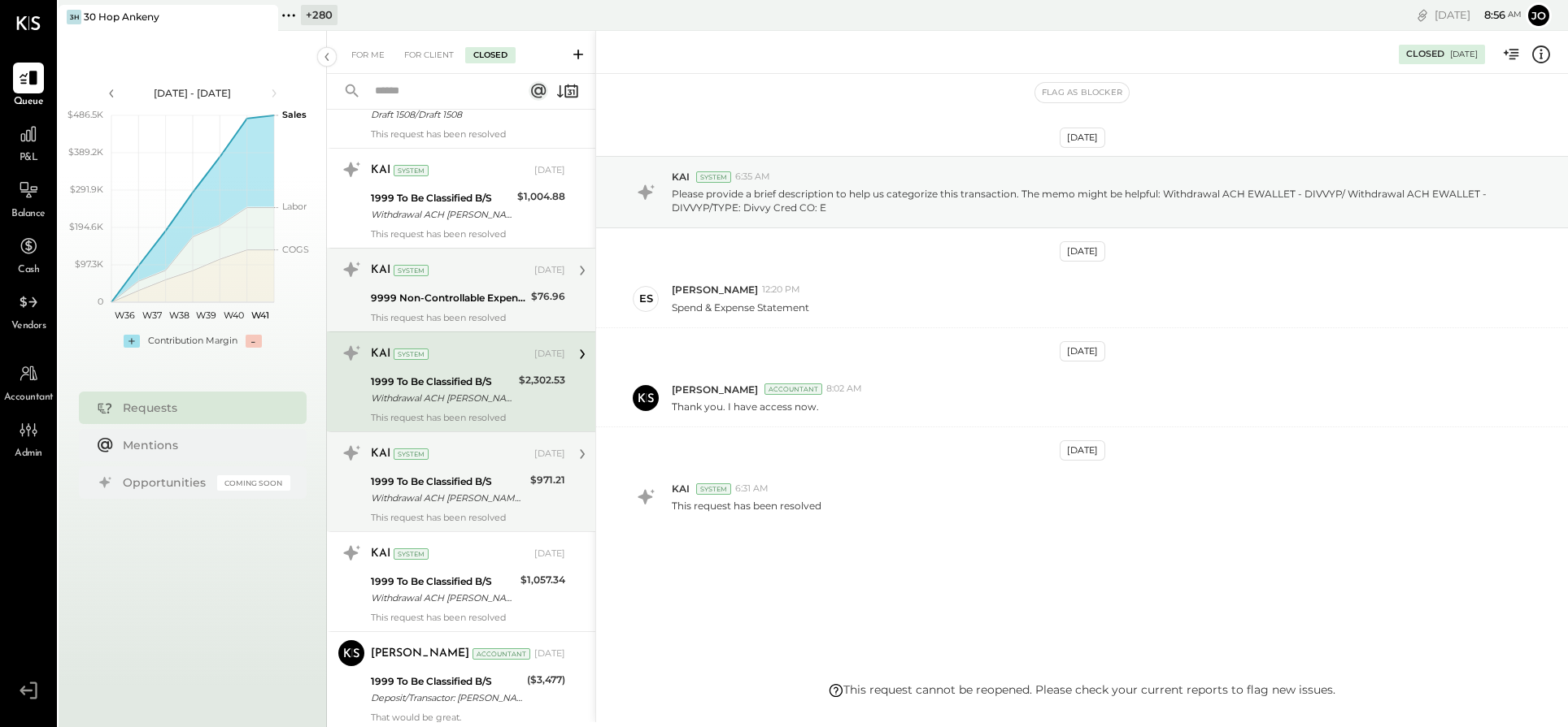
click at [530, 472] on div "$971.21" at bounding box center [547, 480] width 35 height 17
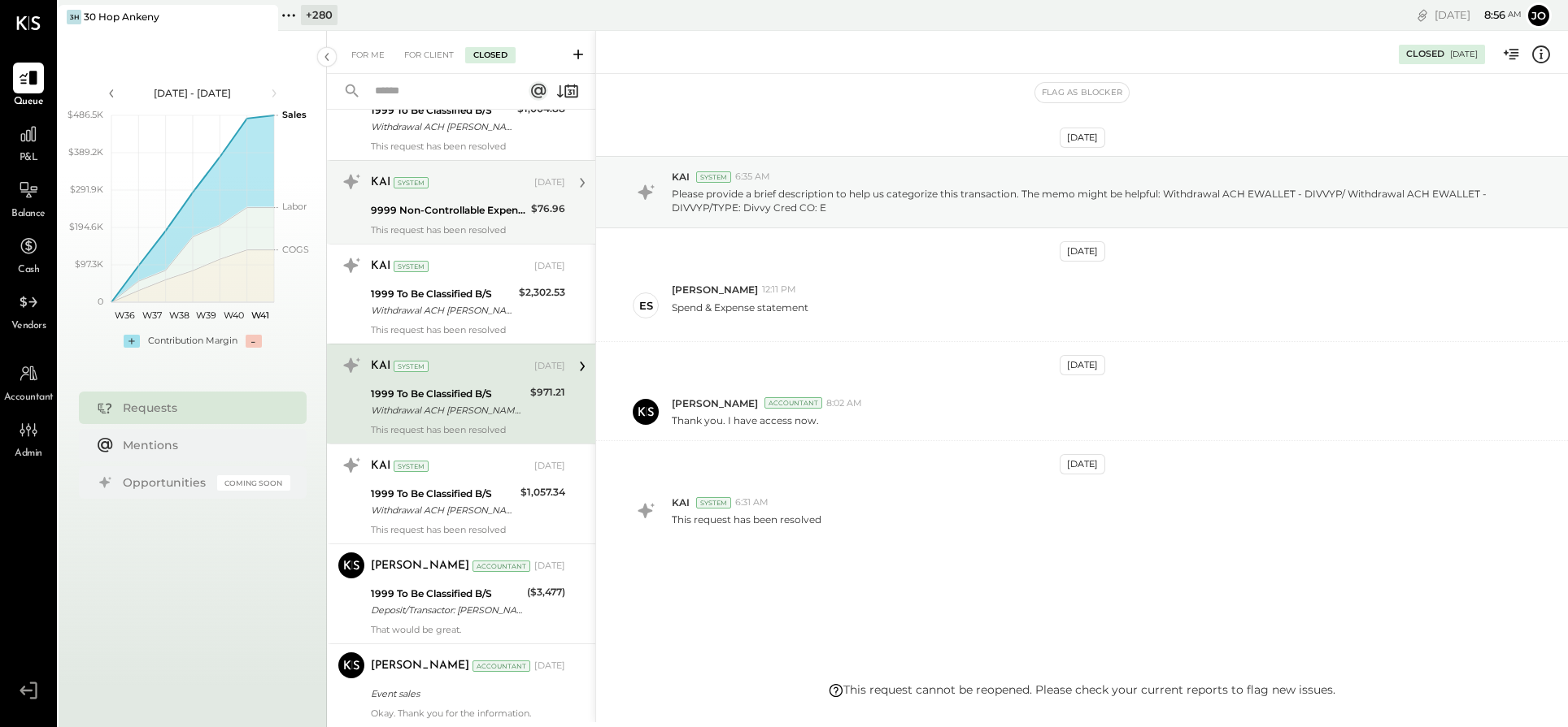
click at [529, 468] on div "KAI System [DATE]" at bounding box center [467, 466] width 194 height 23
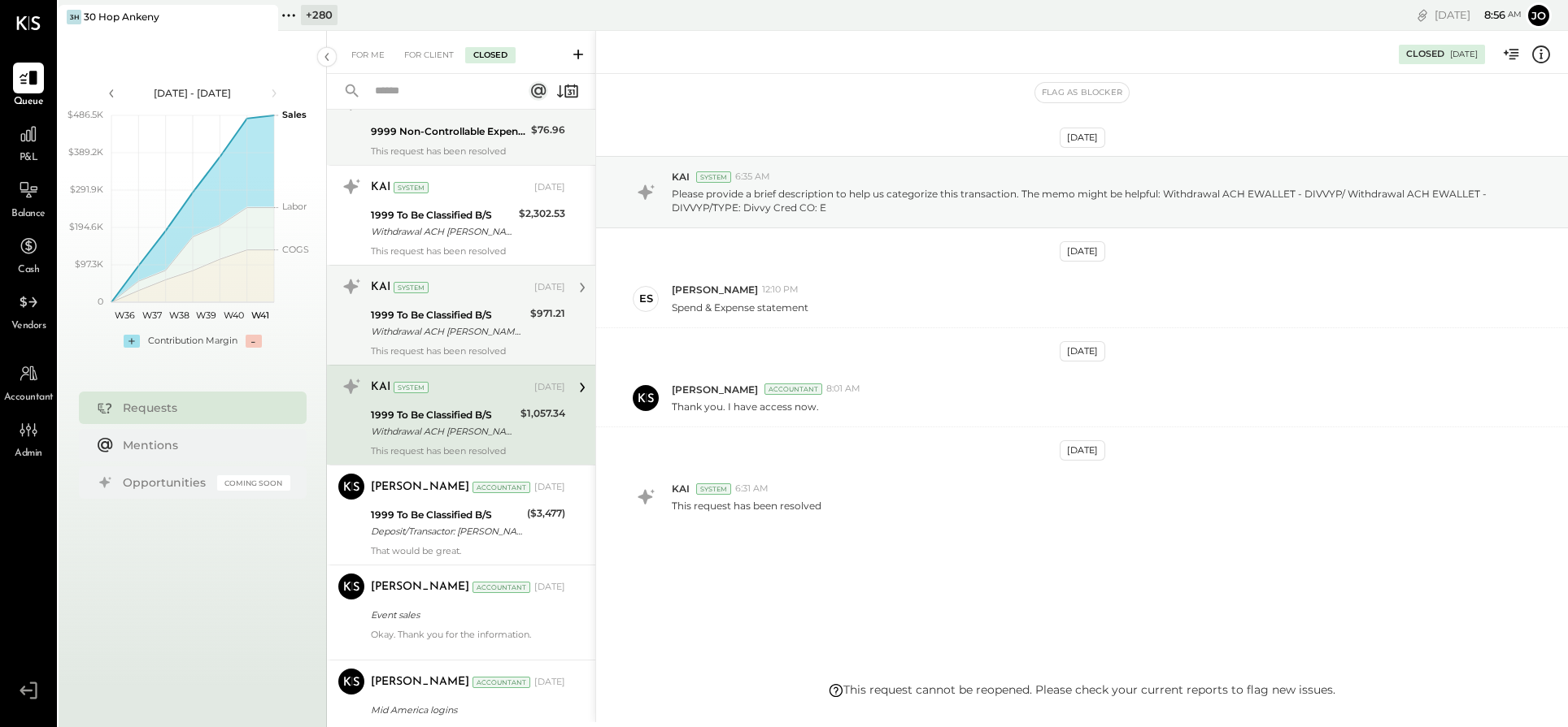
scroll to position [1630, 0]
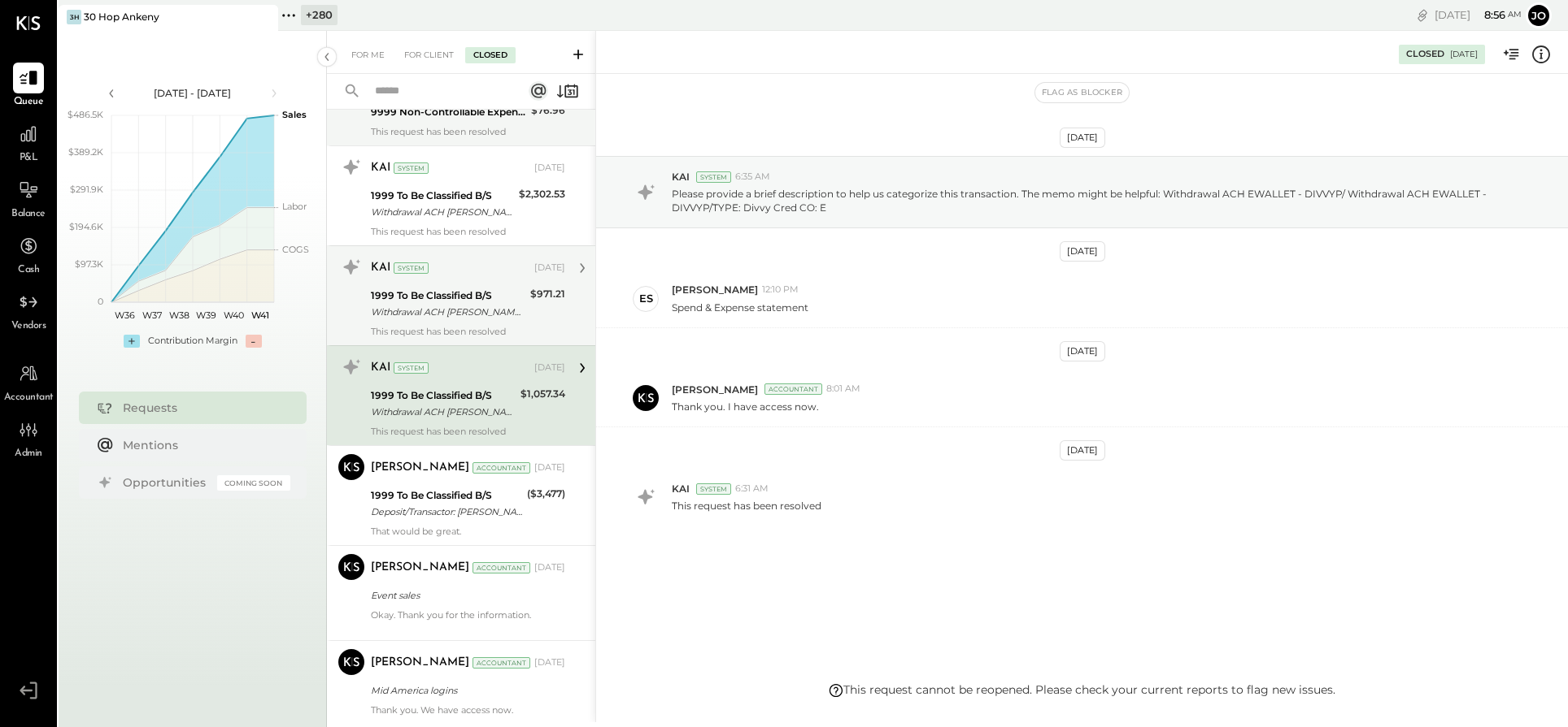
click at [518, 312] on div "Withdrawal ACH [PERSON_NAME] - DIVVYP/ Withdrawal ACH EWALLET - DIVVYP/TYPE: Di…" at bounding box center [448, 312] width 155 height 17
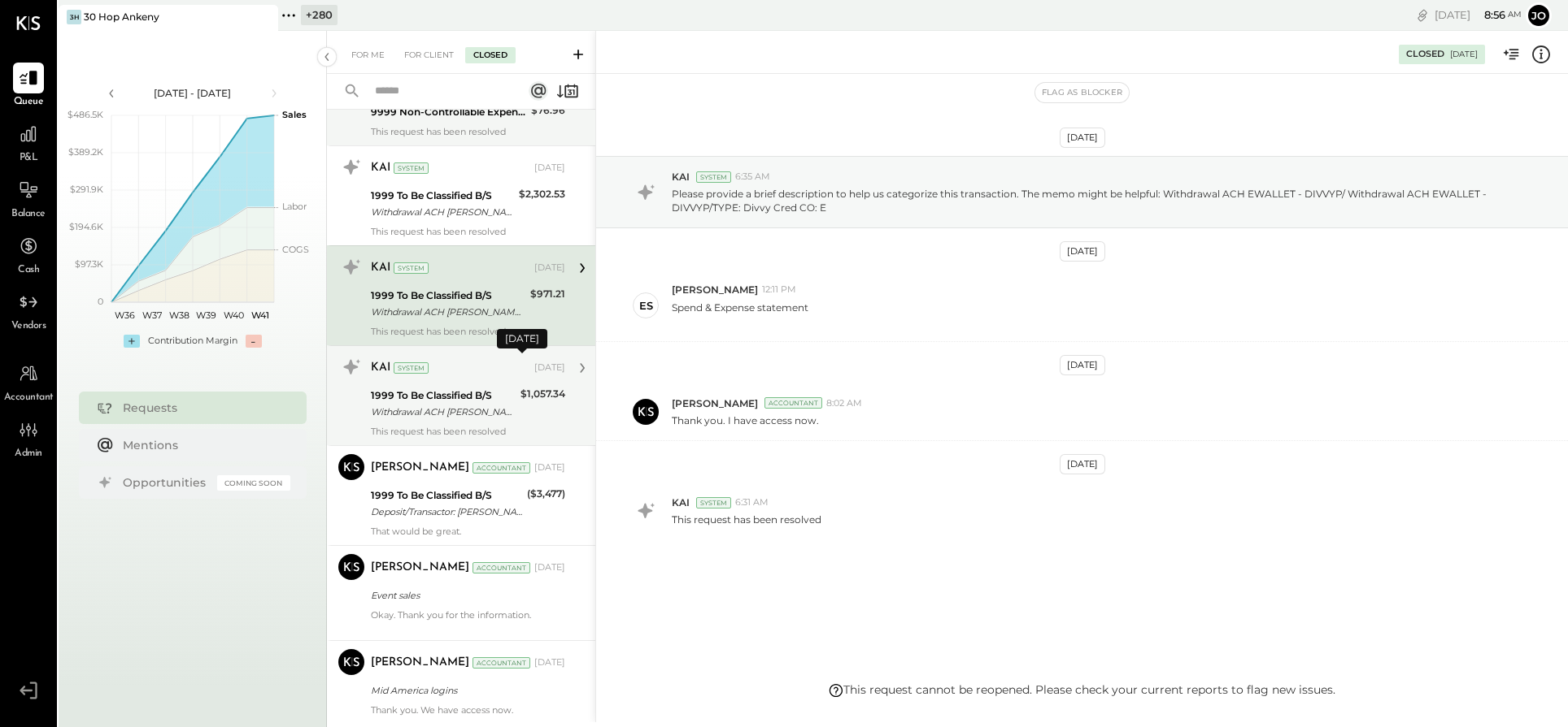
click at [534, 367] on div "[DATE]" at bounding box center [550, 368] width 31 height 13
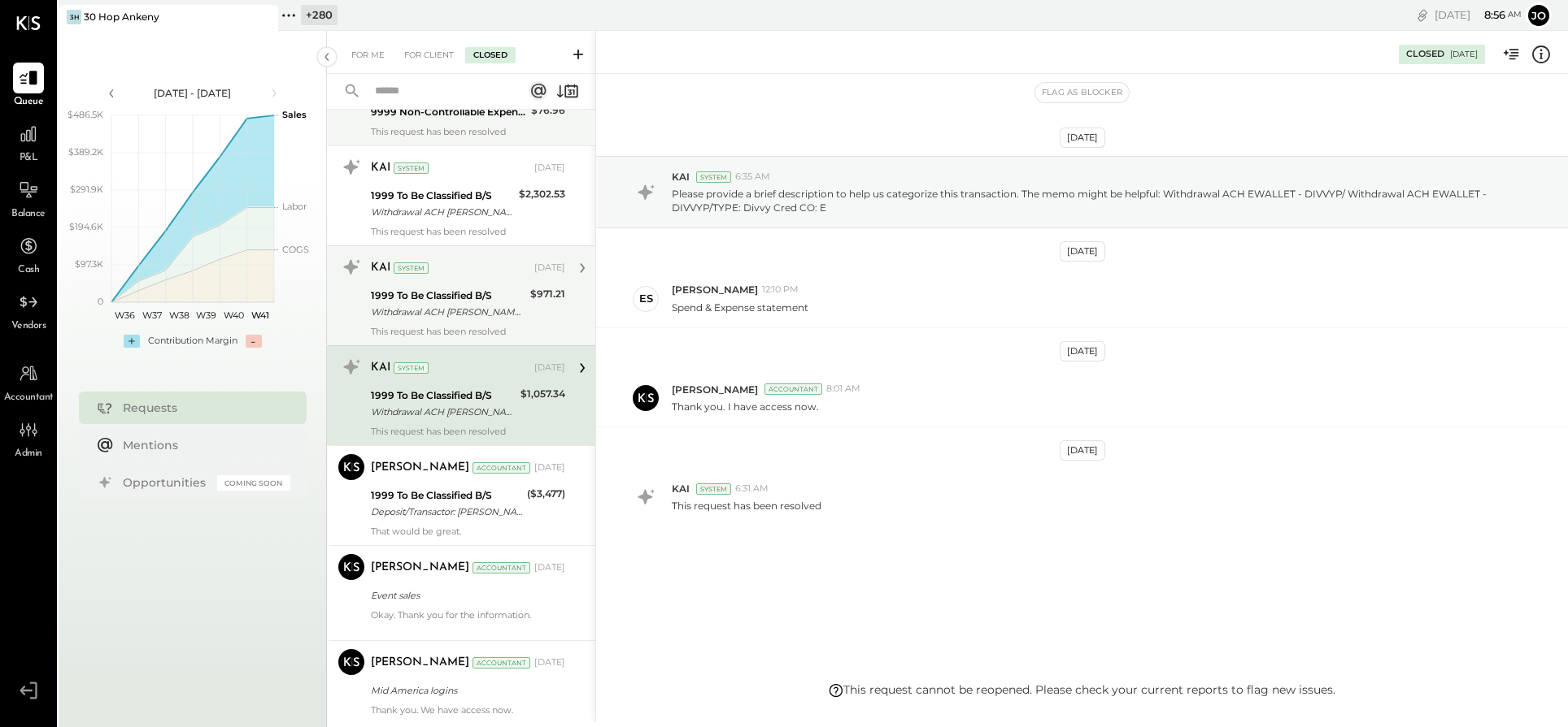
click at [514, 288] on div "1999 To Be Classified B/S" at bounding box center [448, 296] width 155 height 17
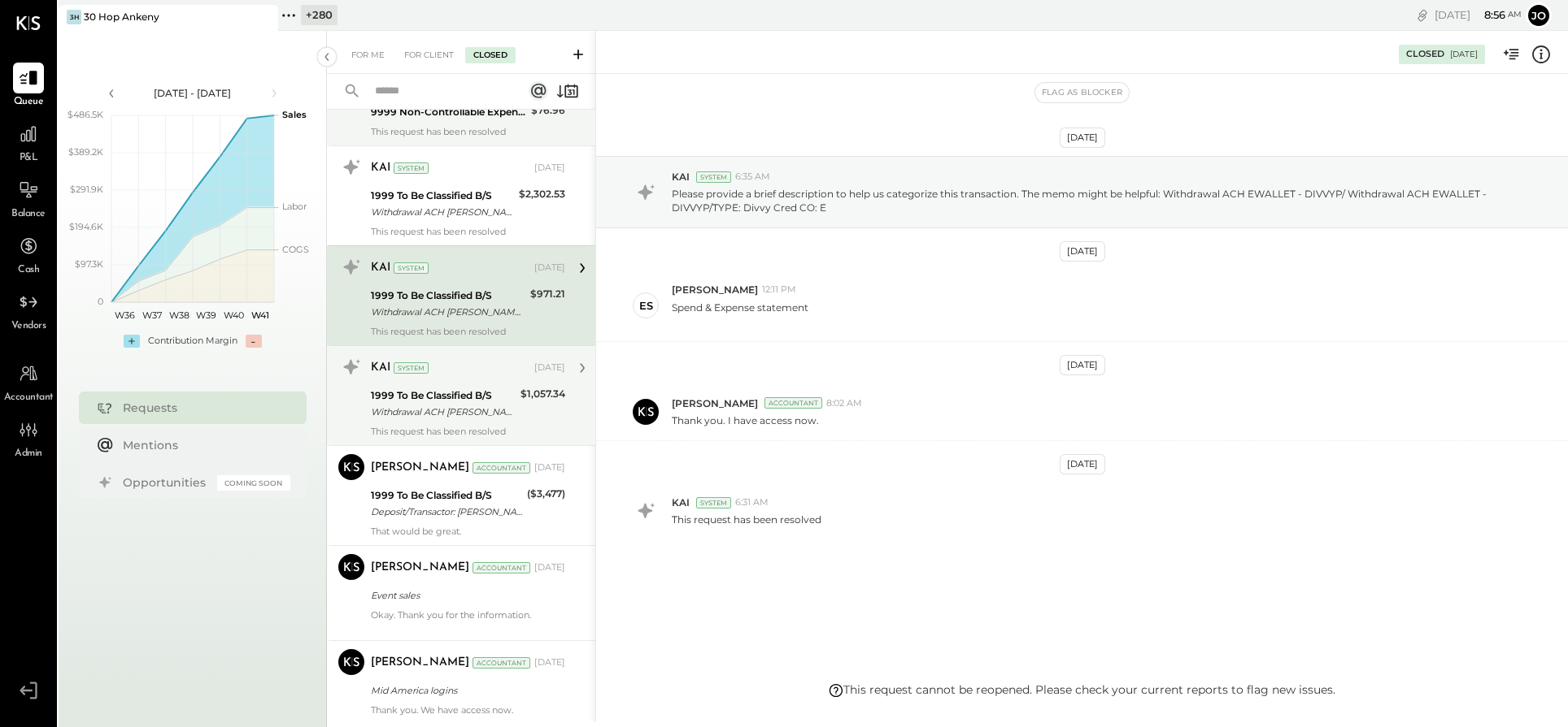
click at [534, 362] on div "[DATE]" at bounding box center [550, 368] width 31 height 13
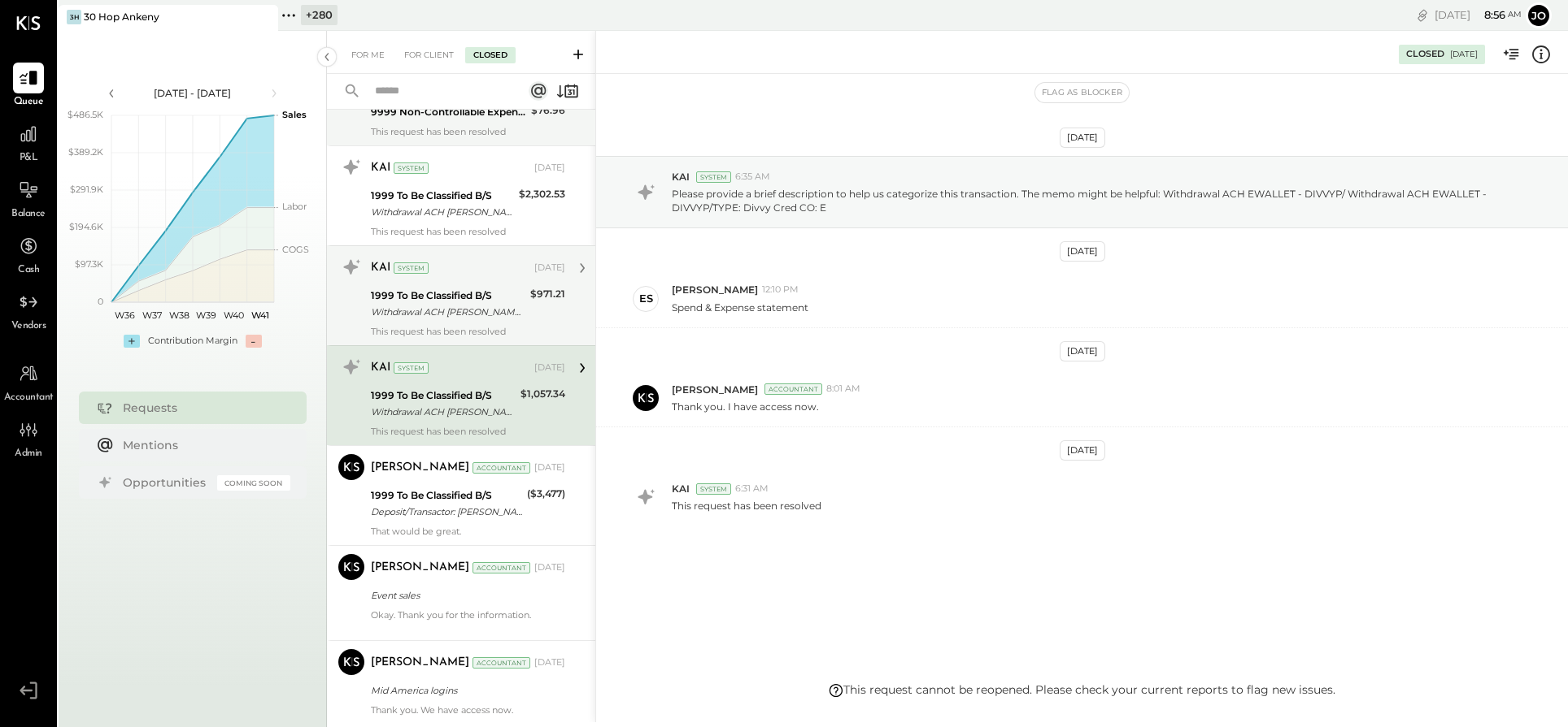
click at [515, 297] on div "1999 To Be Classified B/S" at bounding box center [448, 296] width 155 height 17
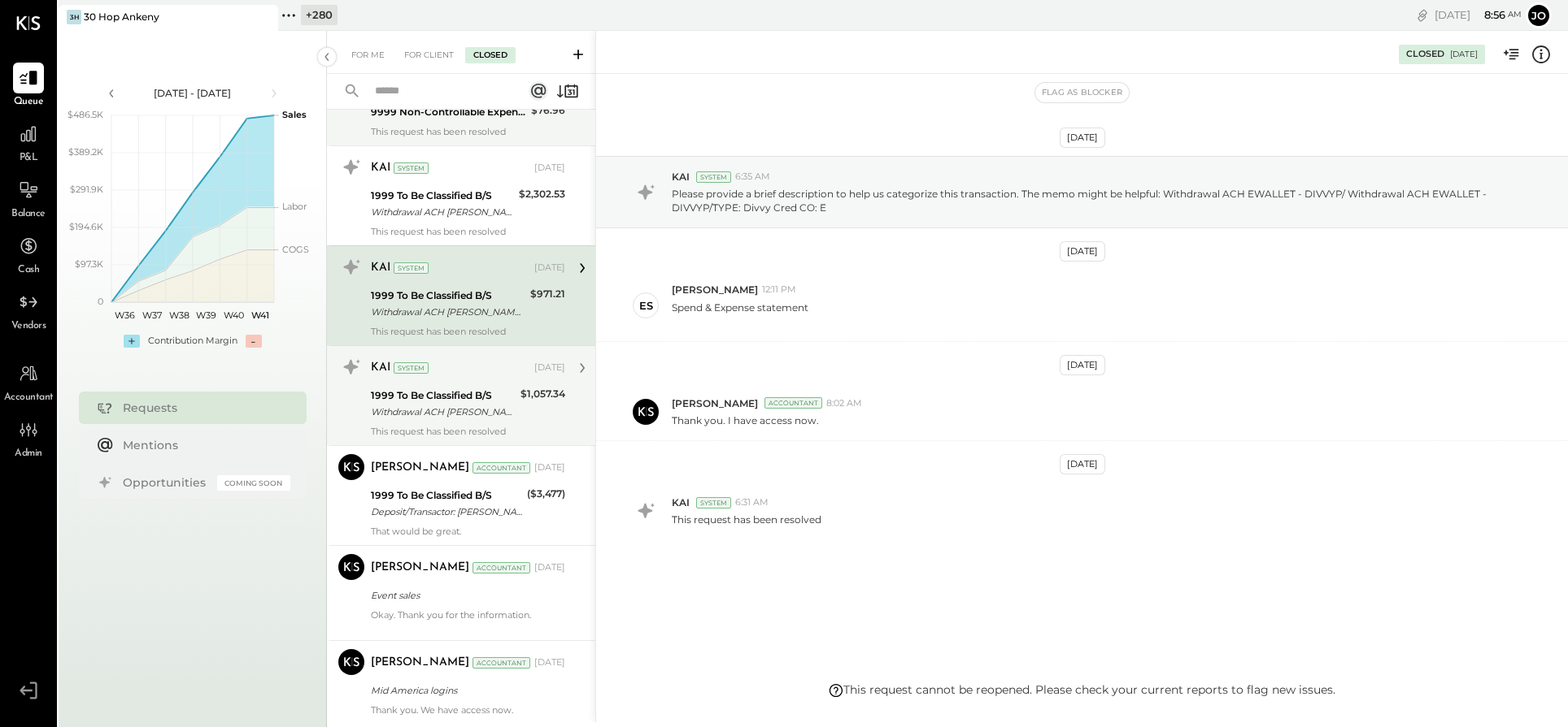
click at [528, 371] on div "KAI System [DATE]" at bounding box center [467, 368] width 194 height 23
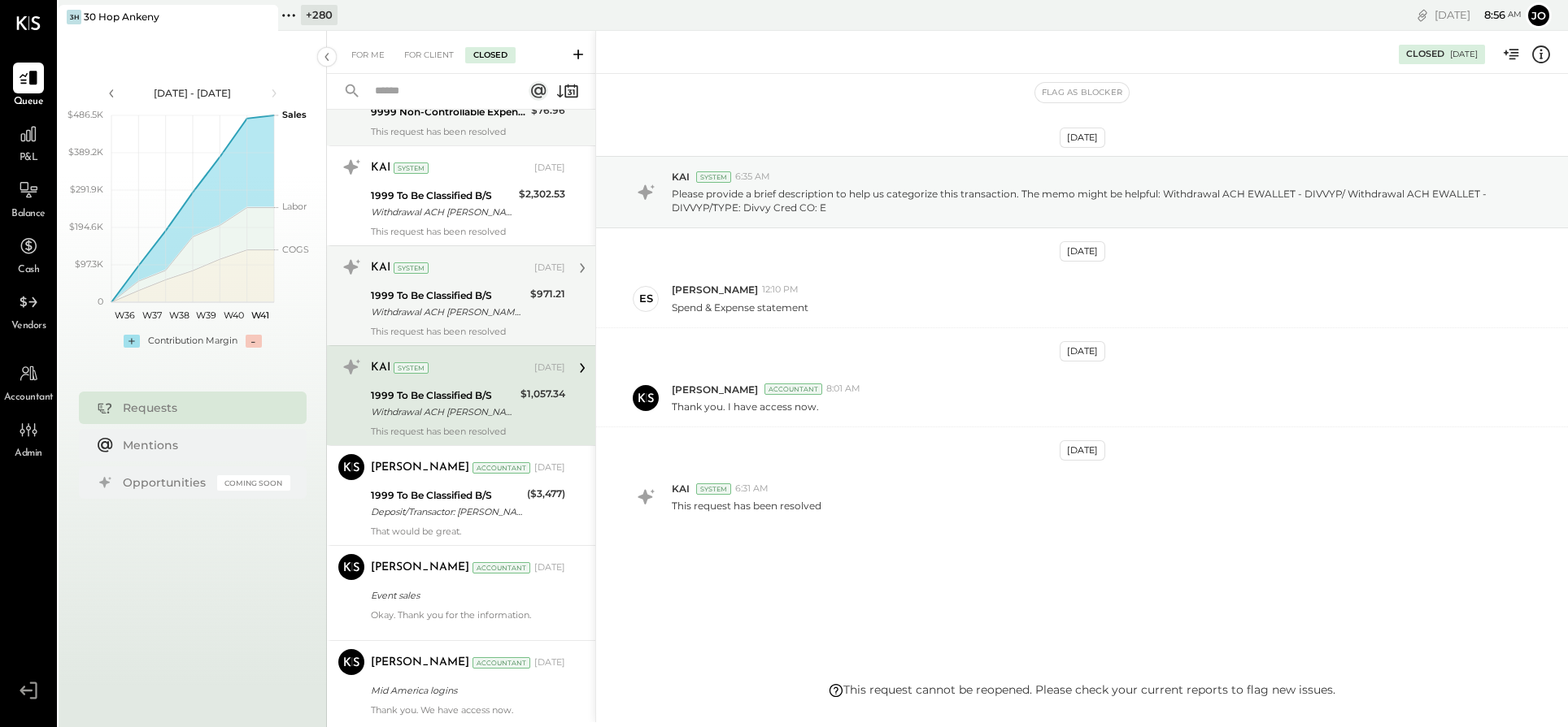
click at [523, 301] on div "1999 To Be Classified B/S Withdrawal ACH EWALLET - DIVVYP/ Withdrawal ACH EWALL…" at bounding box center [467, 303] width 194 height 36
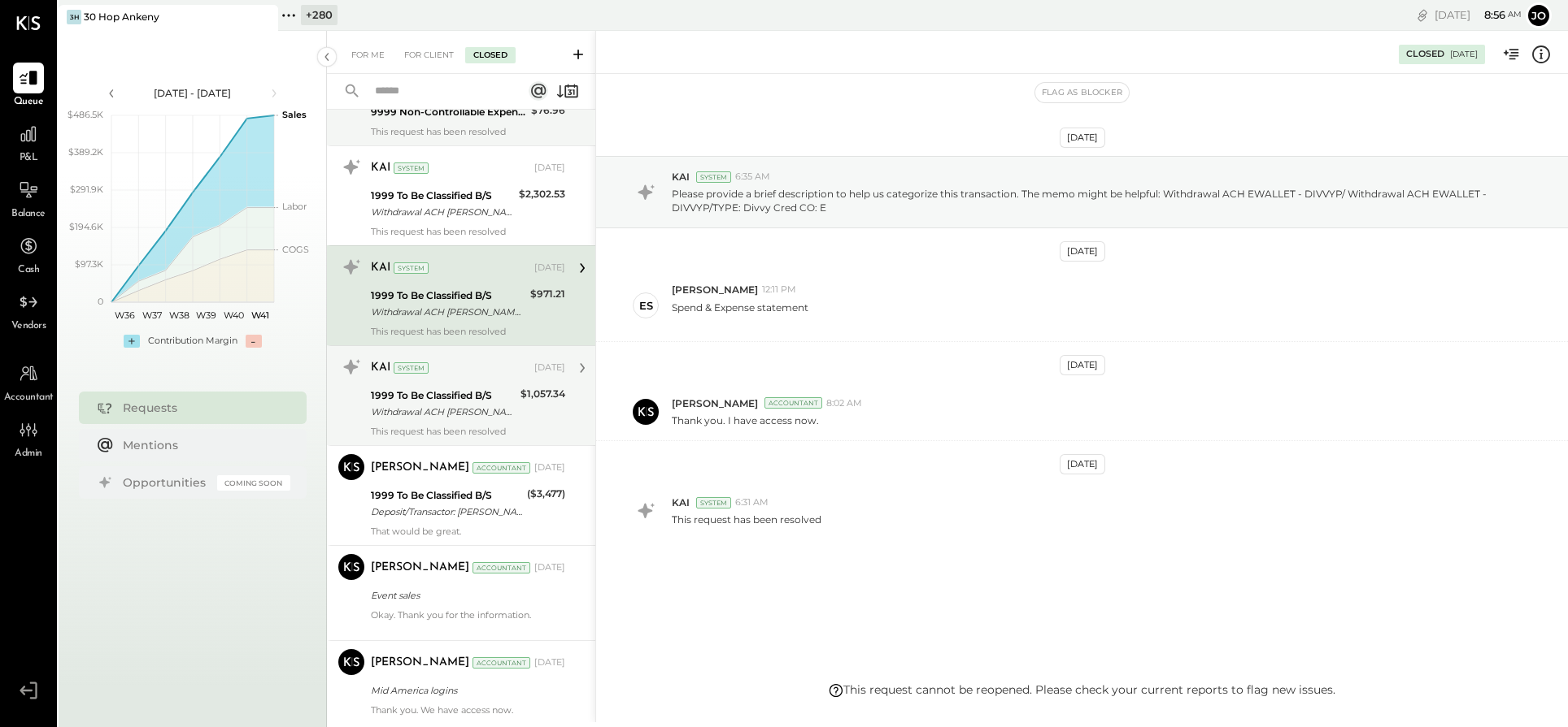
click at [525, 378] on div "KAI System [DATE] 1999 To Be Classified B/S Withdrawal ACH EWALLET - DIVVYP/ Wi…" at bounding box center [467, 395] width 194 height 83
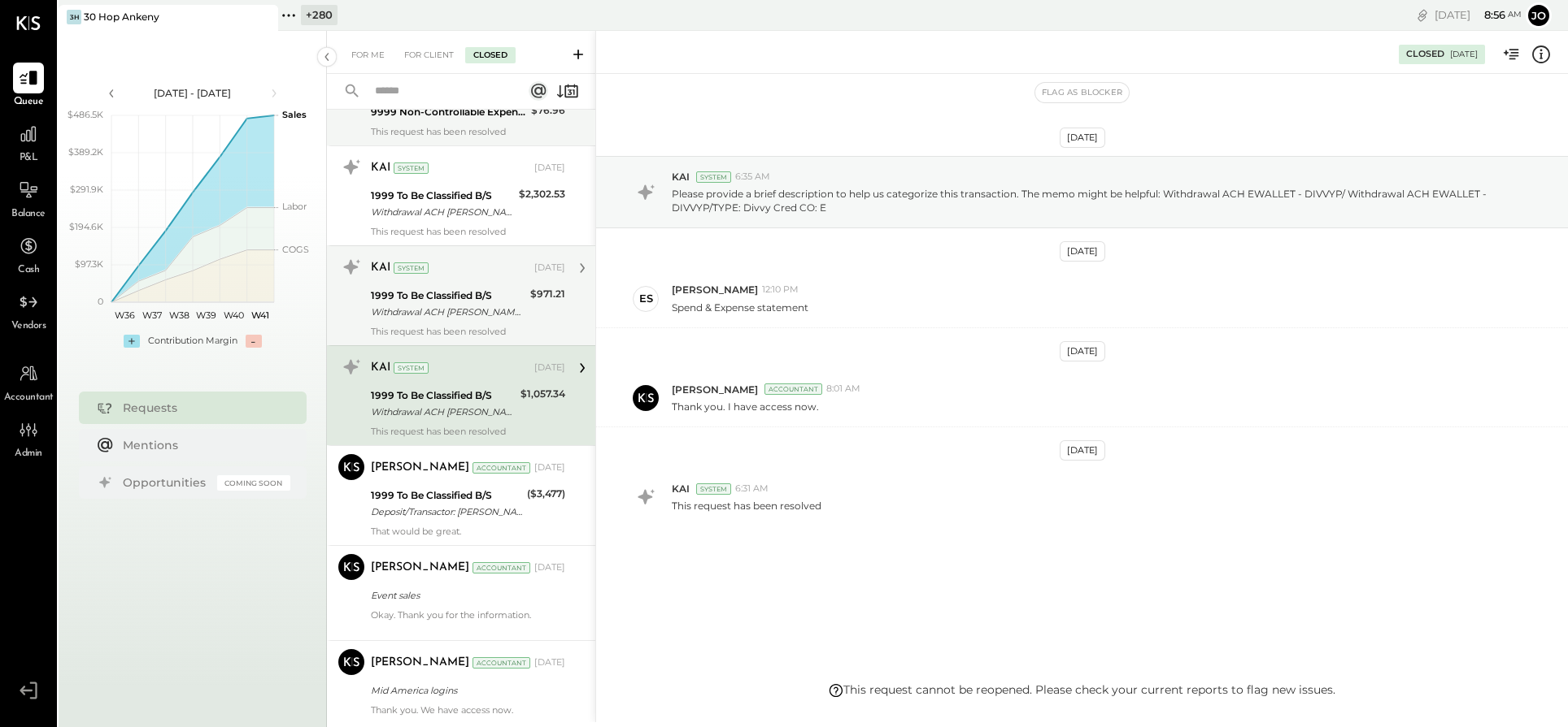
click at [510, 304] on div "Withdrawal ACH [PERSON_NAME] - DIVVYP/ Withdrawal ACH EWALLET - DIVVYP/TYPE: Di…" at bounding box center [448, 312] width 155 height 17
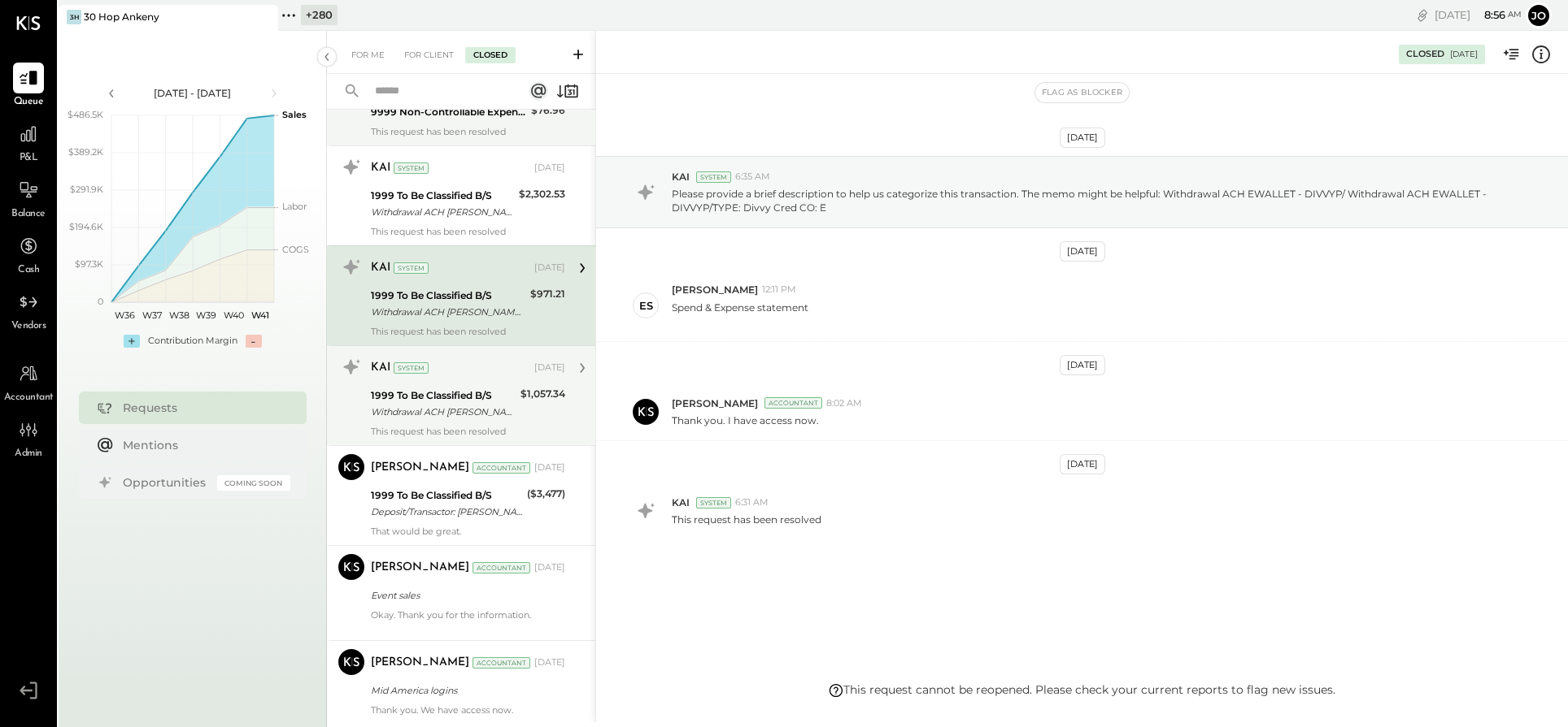
click at [526, 396] on div "$1,057.34" at bounding box center [542, 394] width 44 height 17
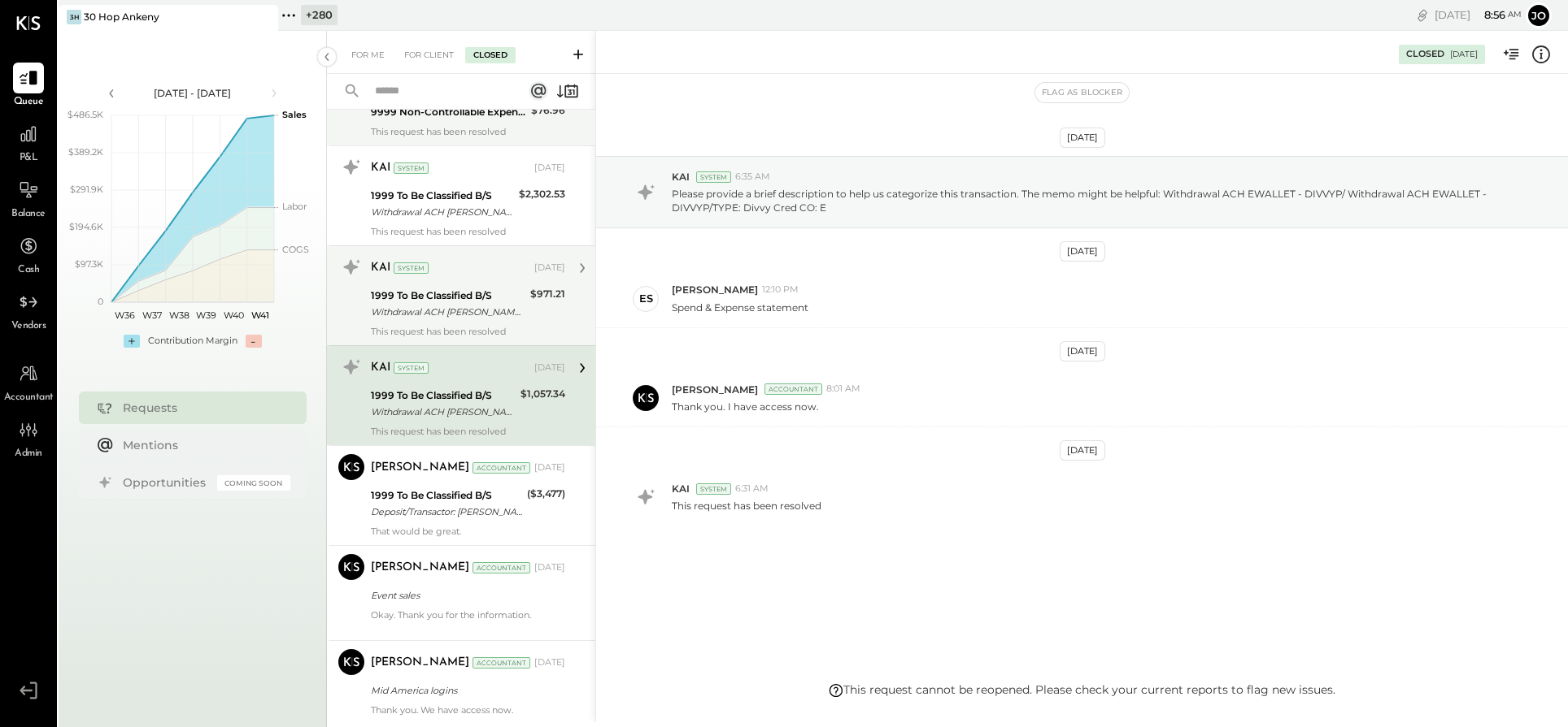
click at [523, 274] on div "KAI System [DATE]" at bounding box center [467, 268] width 194 height 23
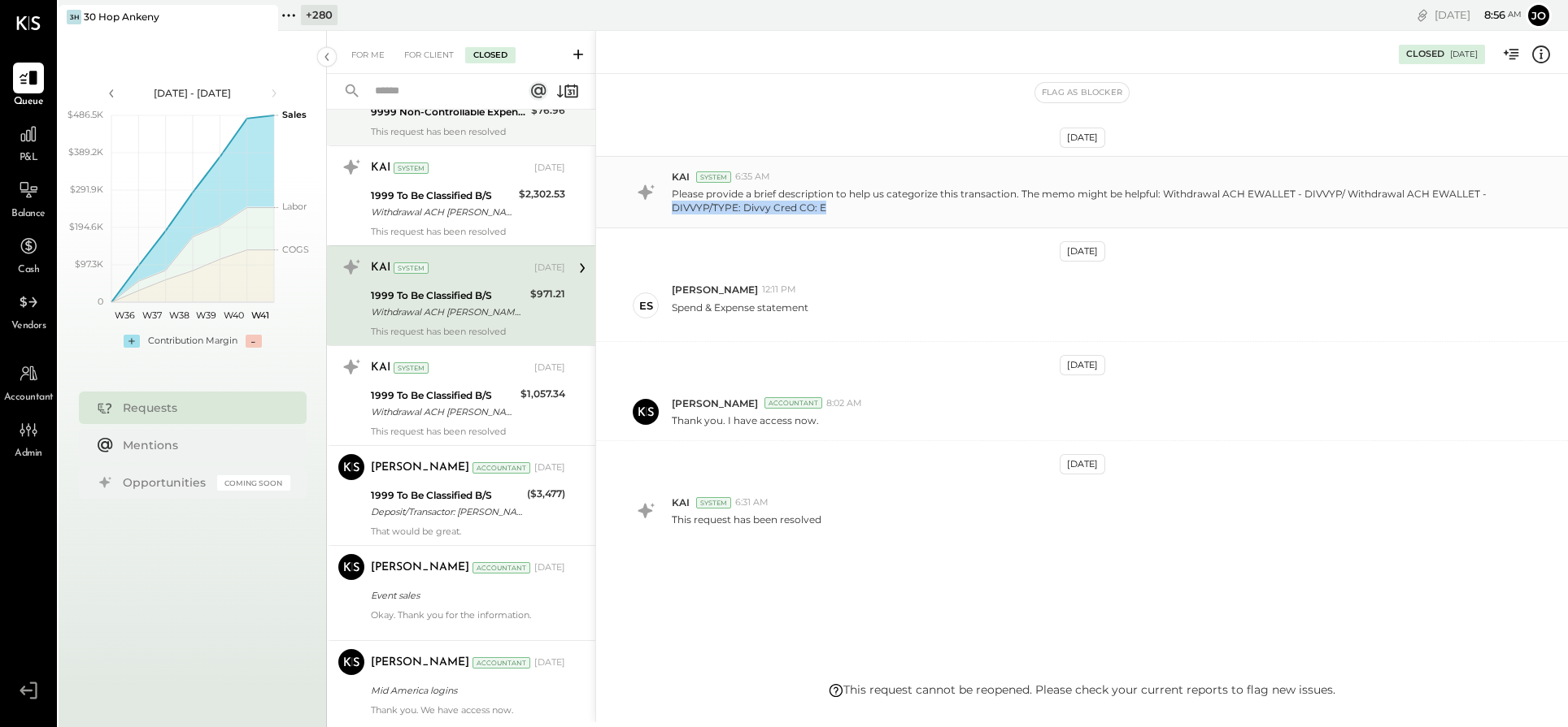
drag, startPoint x: 670, startPoint y: 206, endPoint x: 823, endPoint y: 206, distance: 153.0
click at [824, 206] on div "KAI System 6:35 AM Please provide a brief description to help us categorize thi…" at bounding box center [1082, 191] width 972 height 72
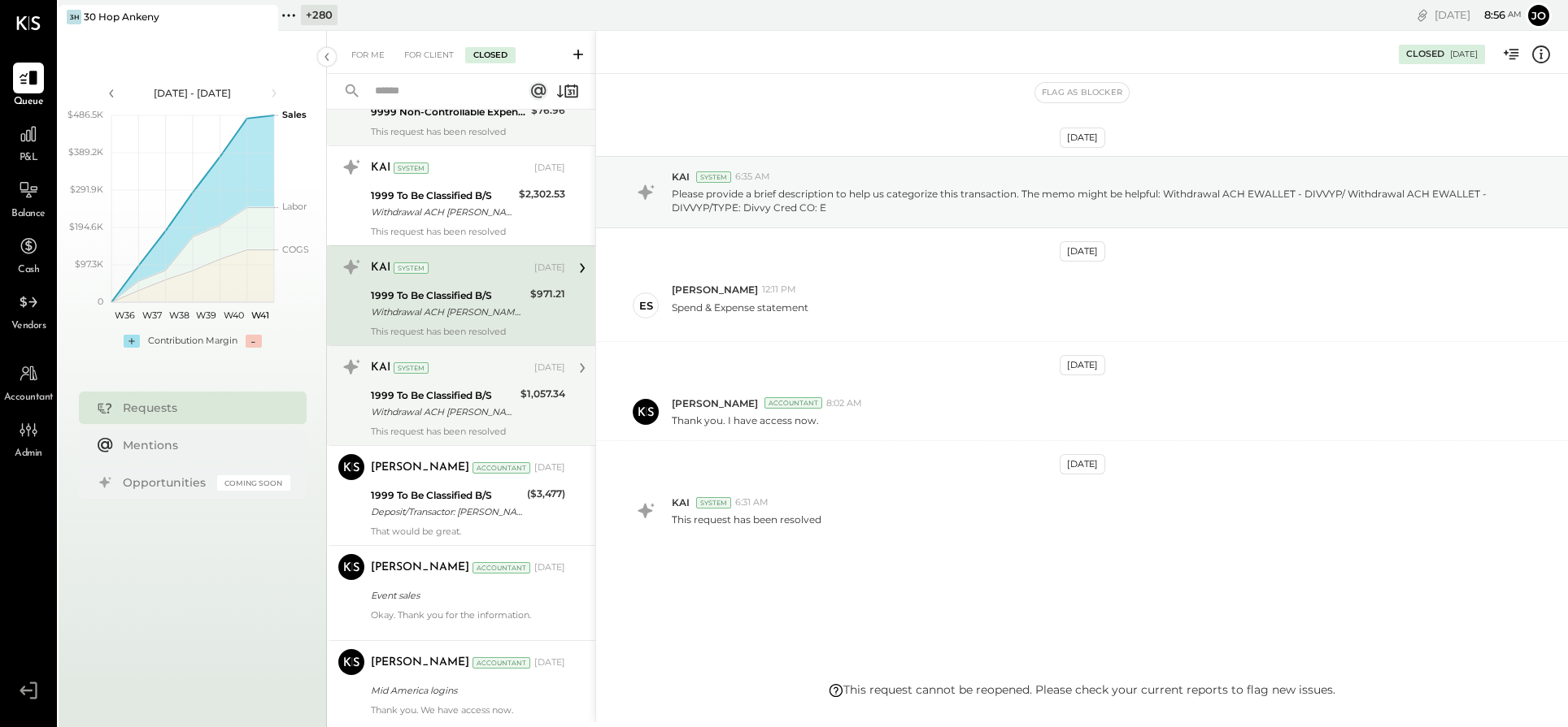
click at [504, 374] on div "KAI System [DATE]" at bounding box center [467, 368] width 194 height 23
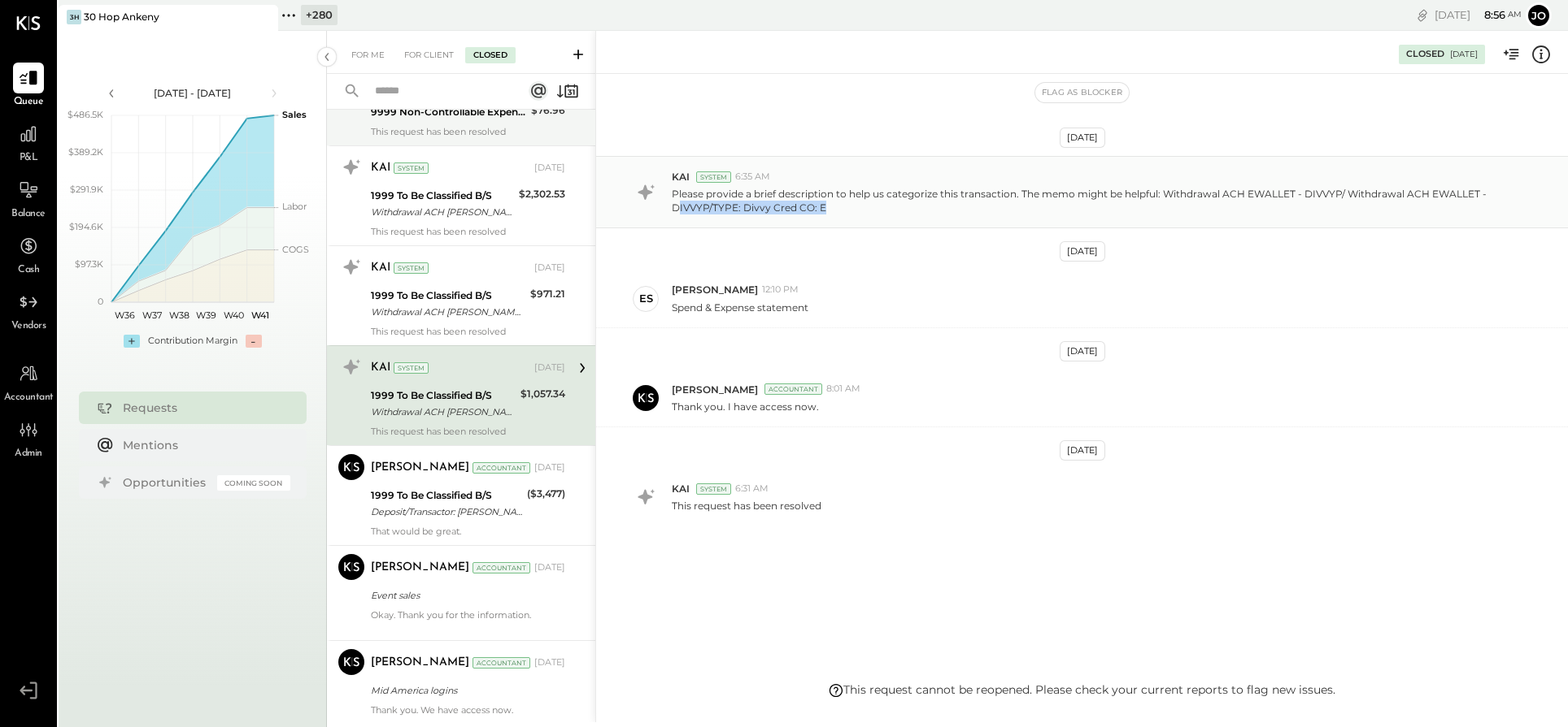
drag, startPoint x: 677, startPoint y: 214, endPoint x: 838, endPoint y: 214, distance: 161.0
click at [838, 214] on p "Please provide a brief description to help us categorize this transaction. The …" at bounding box center [1091, 201] width 839 height 28
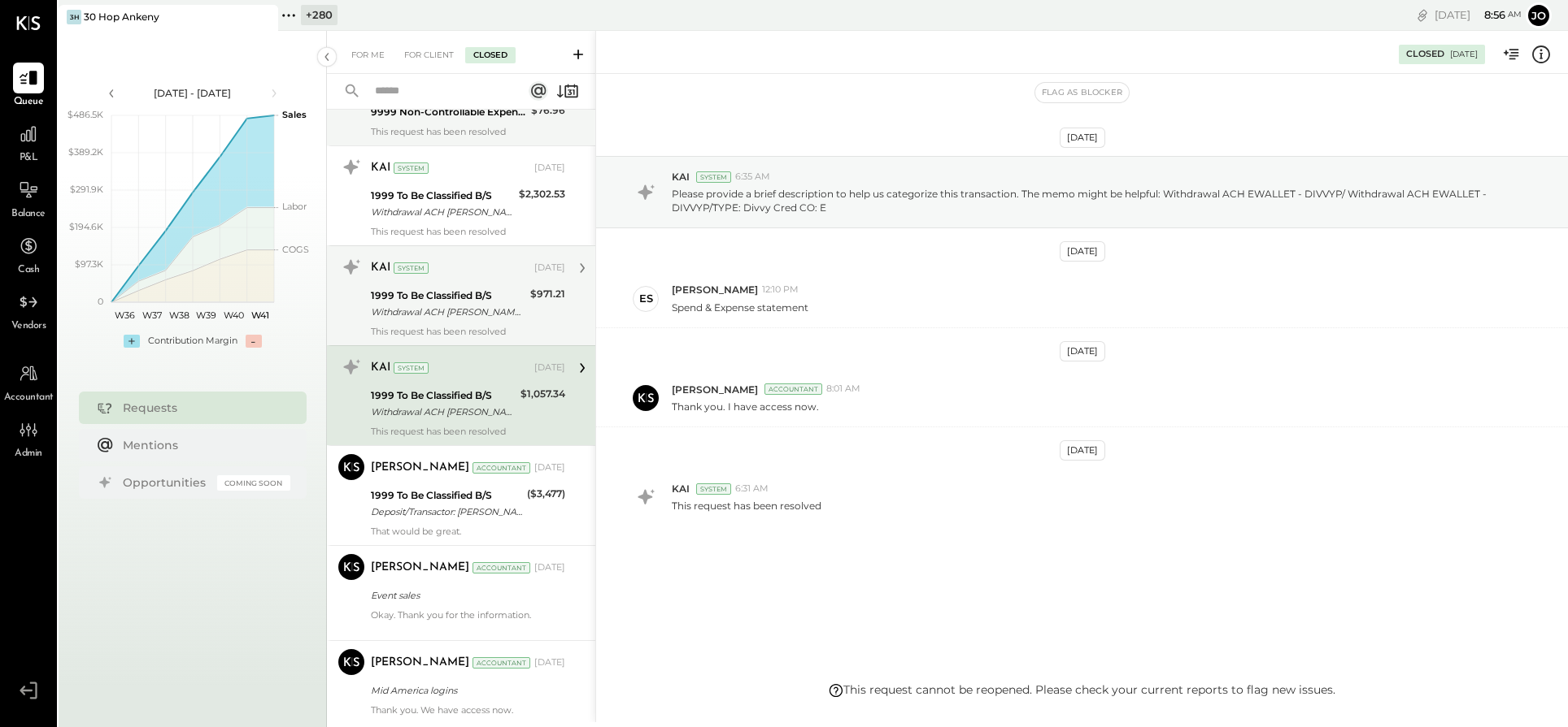
click at [479, 326] on div "This request has been resolved" at bounding box center [467, 331] width 194 height 11
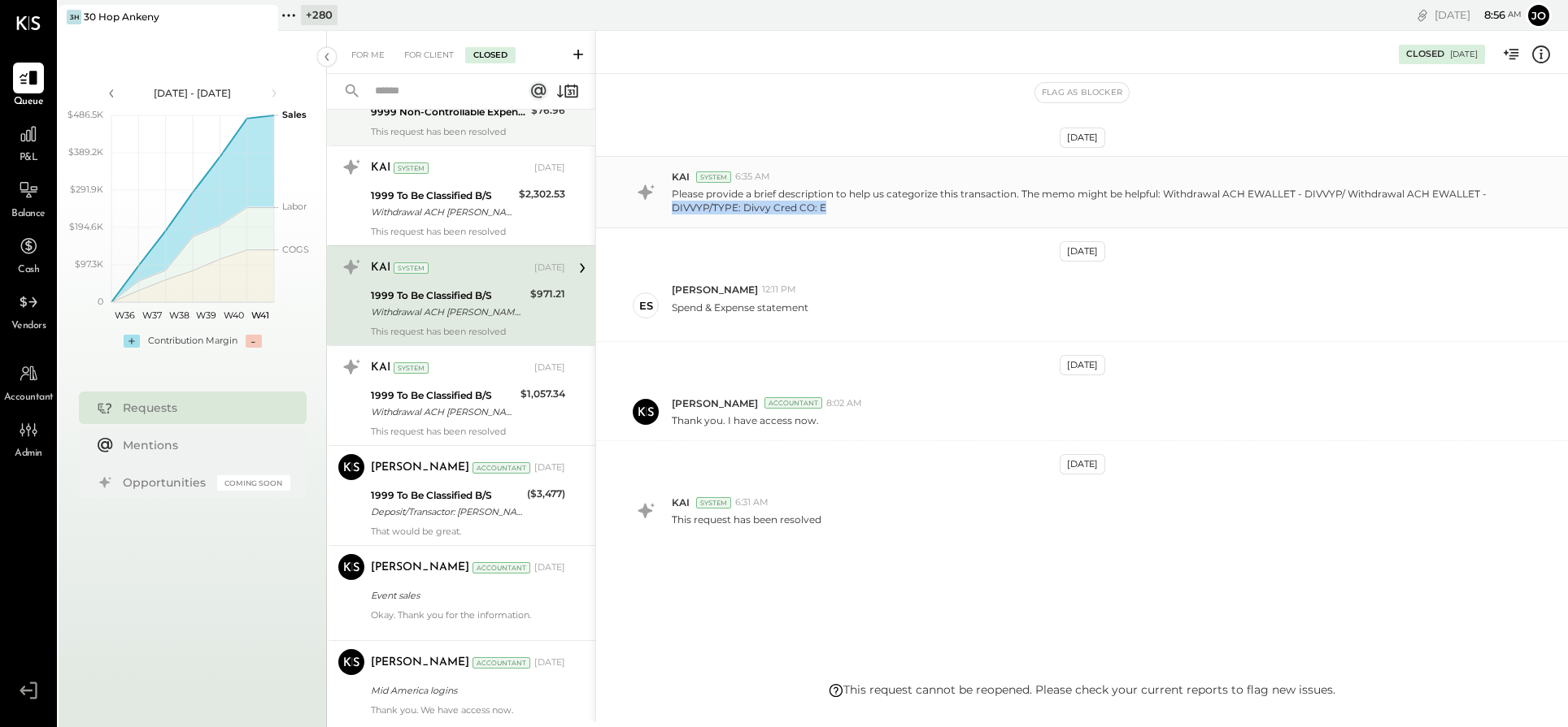
drag, startPoint x: 671, startPoint y: 208, endPoint x: 854, endPoint y: 208, distance: 183.0
click at [854, 208] on p "Please provide a brief description to help us categorize this transaction. The …" at bounding box center [1091, 201] width 839 height 28
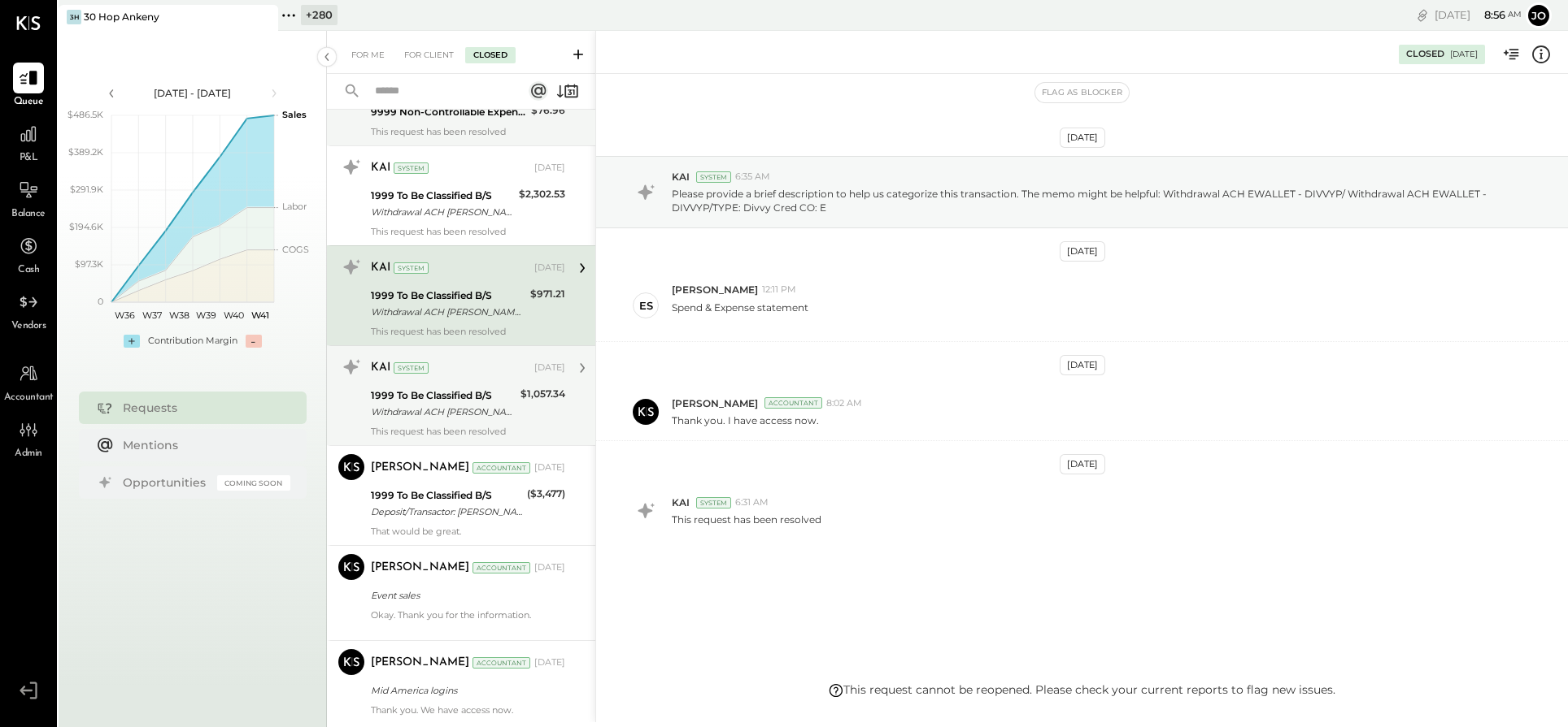
click at [534, 362] on div "[DATE]" at bounding box center [550, 368] width 31 height 13
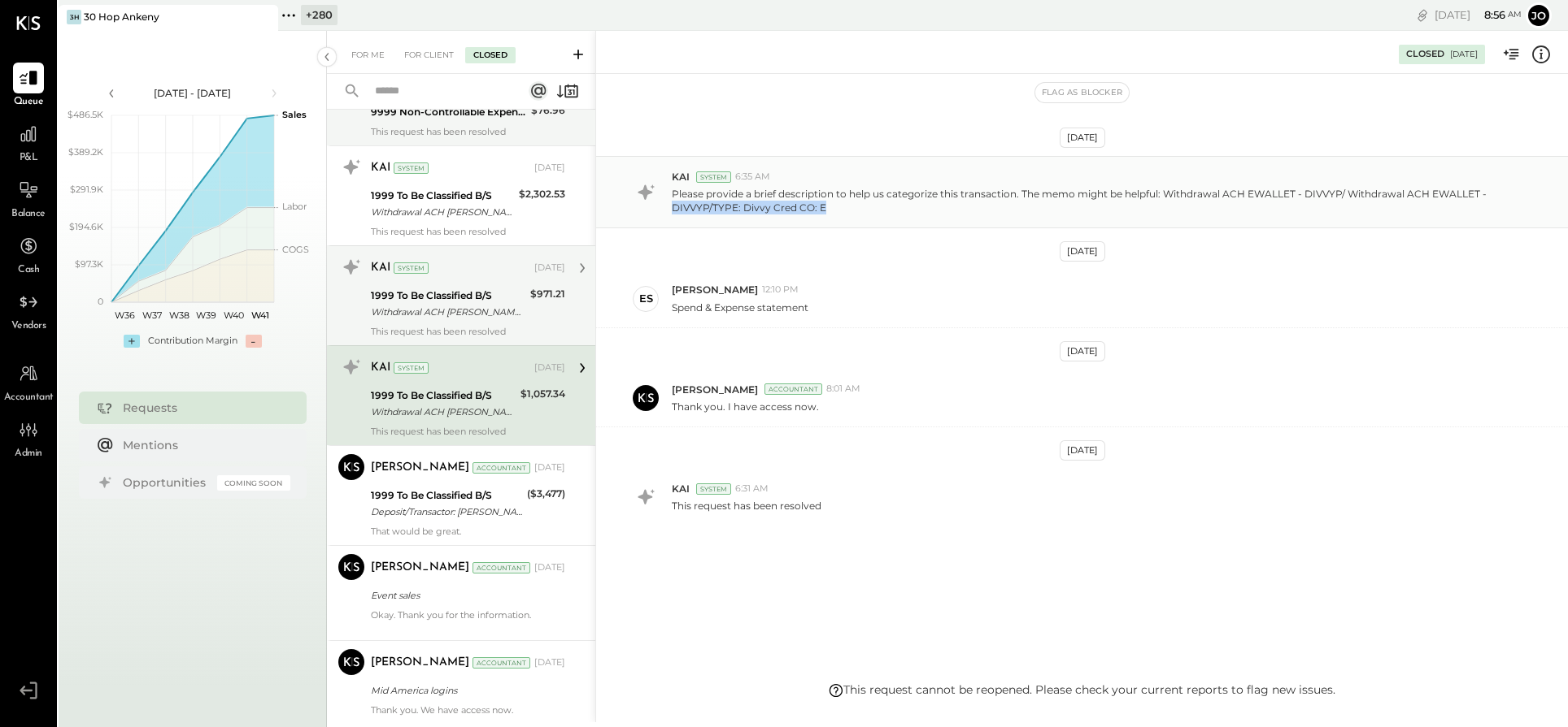
drag, startPoint x: 667, startPoint y: 203, endPoint x: 879, endPoint y: 208, distance: 212.1
click at [879, 208] on div "KAI System 6:35 AM Please provide a brief description to help us categorize thi…" at bounding box center [1082, 191] width 972 height 72
click at [477, 291] on div "1999 To Be Classified B/S" at bounding box center [448, 296] width 155 height 17
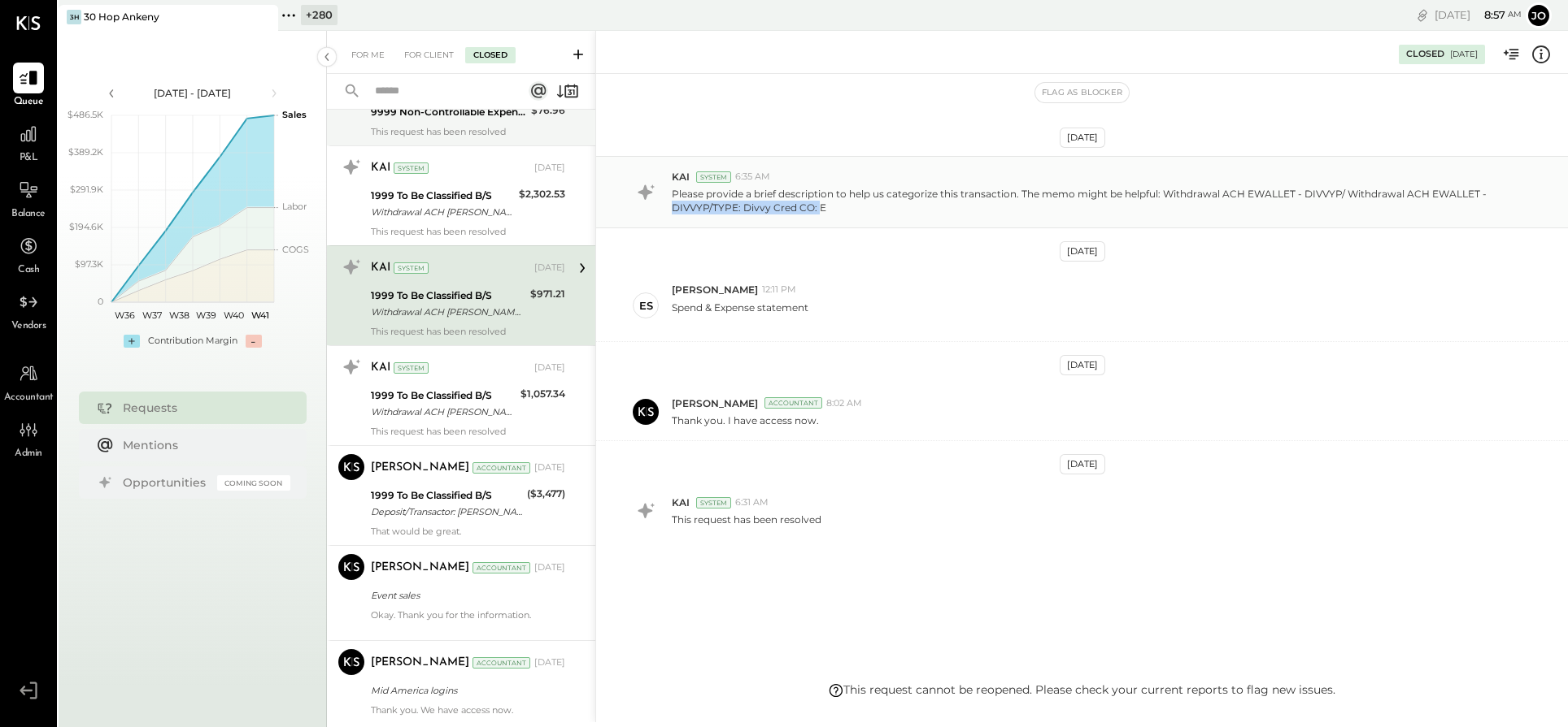
drag, startPoint x: 668, startPoint y: 207, endPoint x: 817, endPoint y: 207, distance: 149.0
click at [818, 207] on div "KAI System 6:35 AM Please provide a brief description to help us categorize thi…" at bounding box center [1082, 191] width 972 height 72
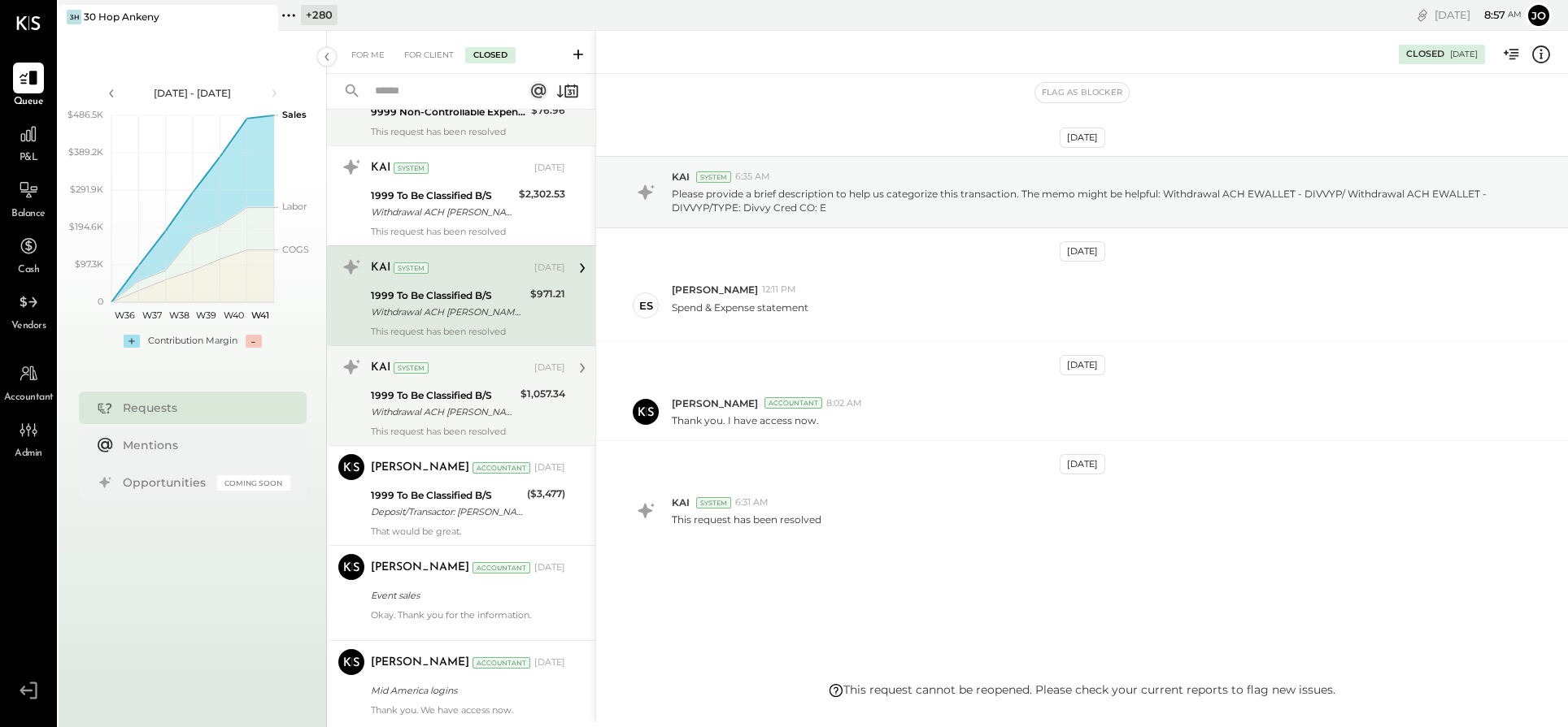
click at [452, 391] on div "1999 To Be Classified B/S" at bounding box center [443, 396] width 144 height 17
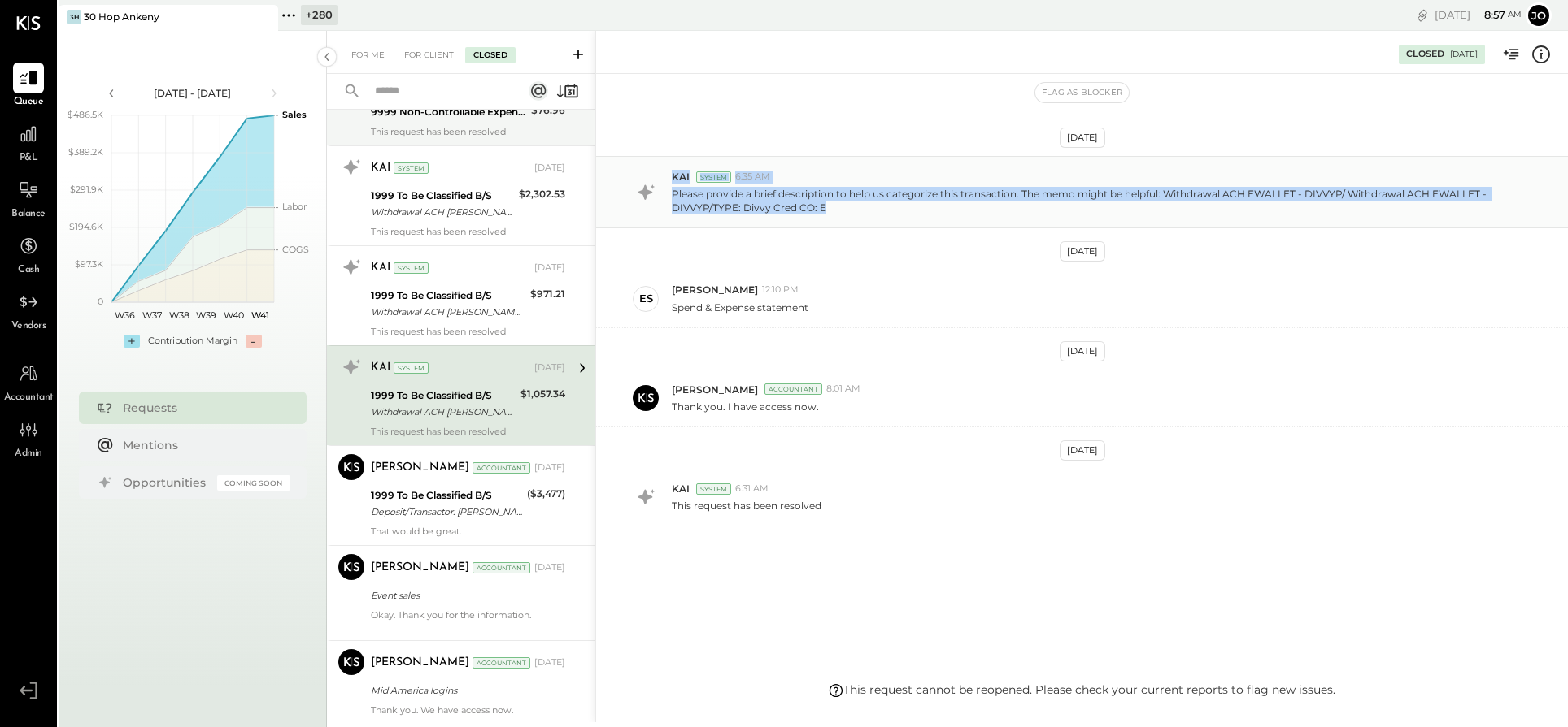
drag, startPoint x: 669, startPoint y: 205, endPoint x: 826, endPoint y: 205, distance: 157.0
click at [826, 205] on div "KAI System 6:35 AM Please provide a brief description to help us categorize thi…" at bounding box center [1082, 191] width 972 height 72
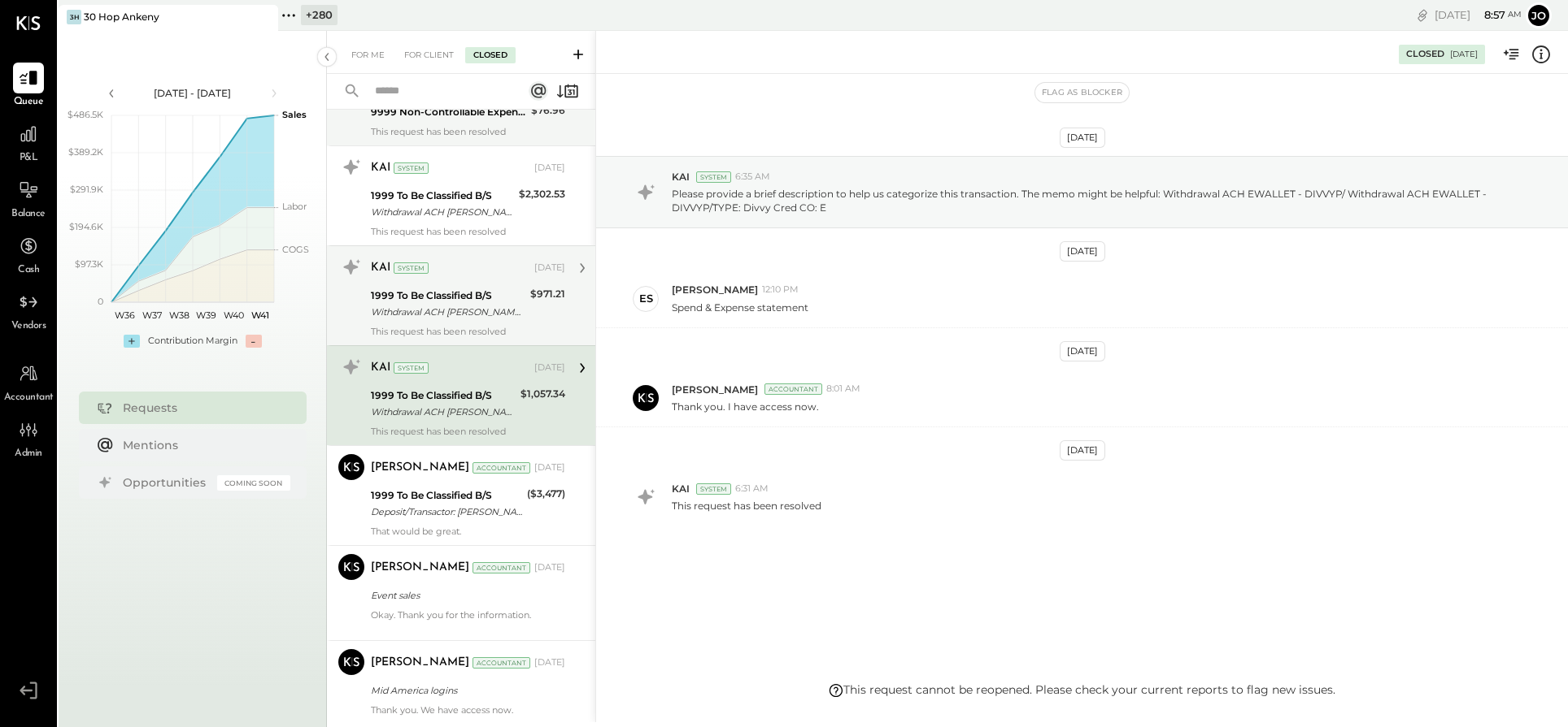
click at [479, 328] on div "This request has been resolved" at bounding box center [467, 331] width 194 height 11
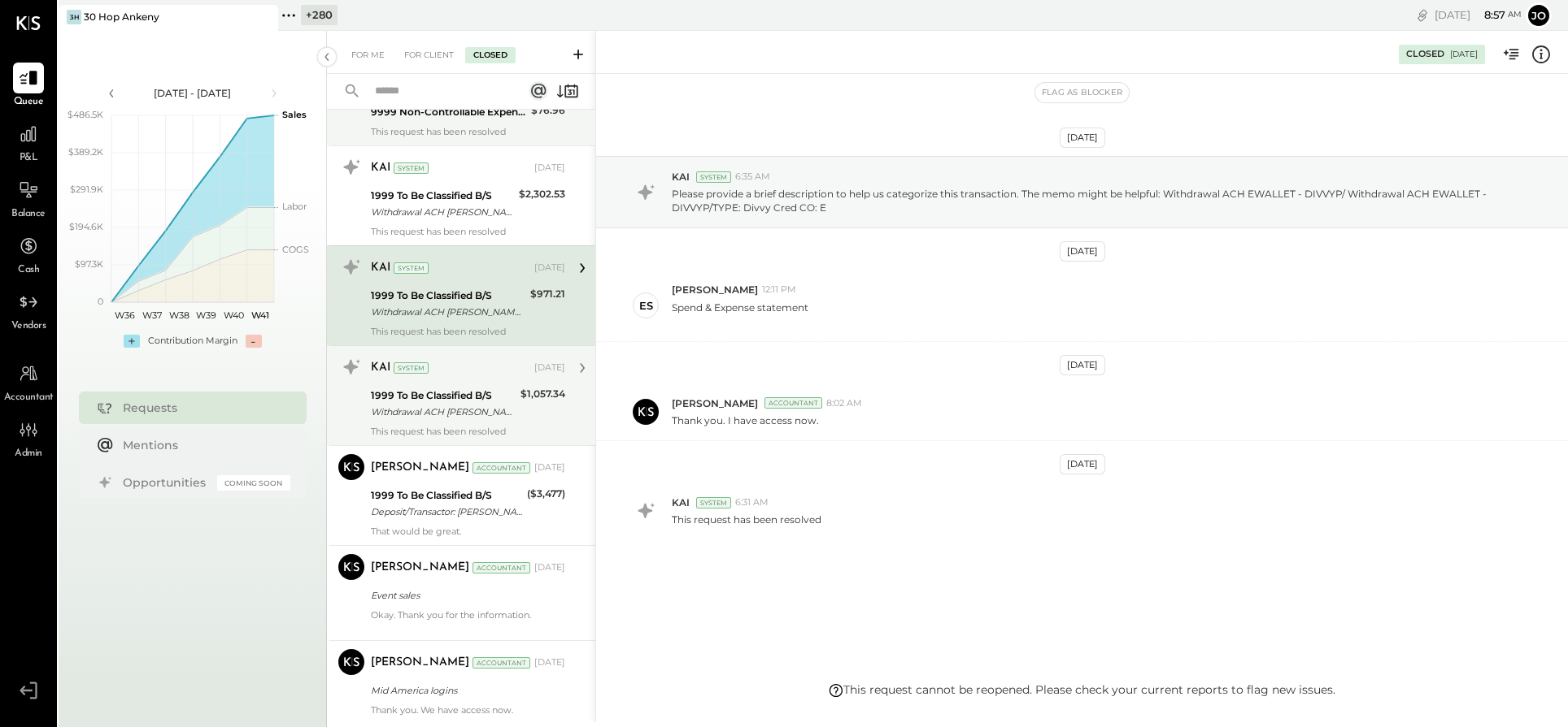
click at [498, 388] on div "1999 To Be Classified B/S" at bounding box center [443, 396] width 144 height 17
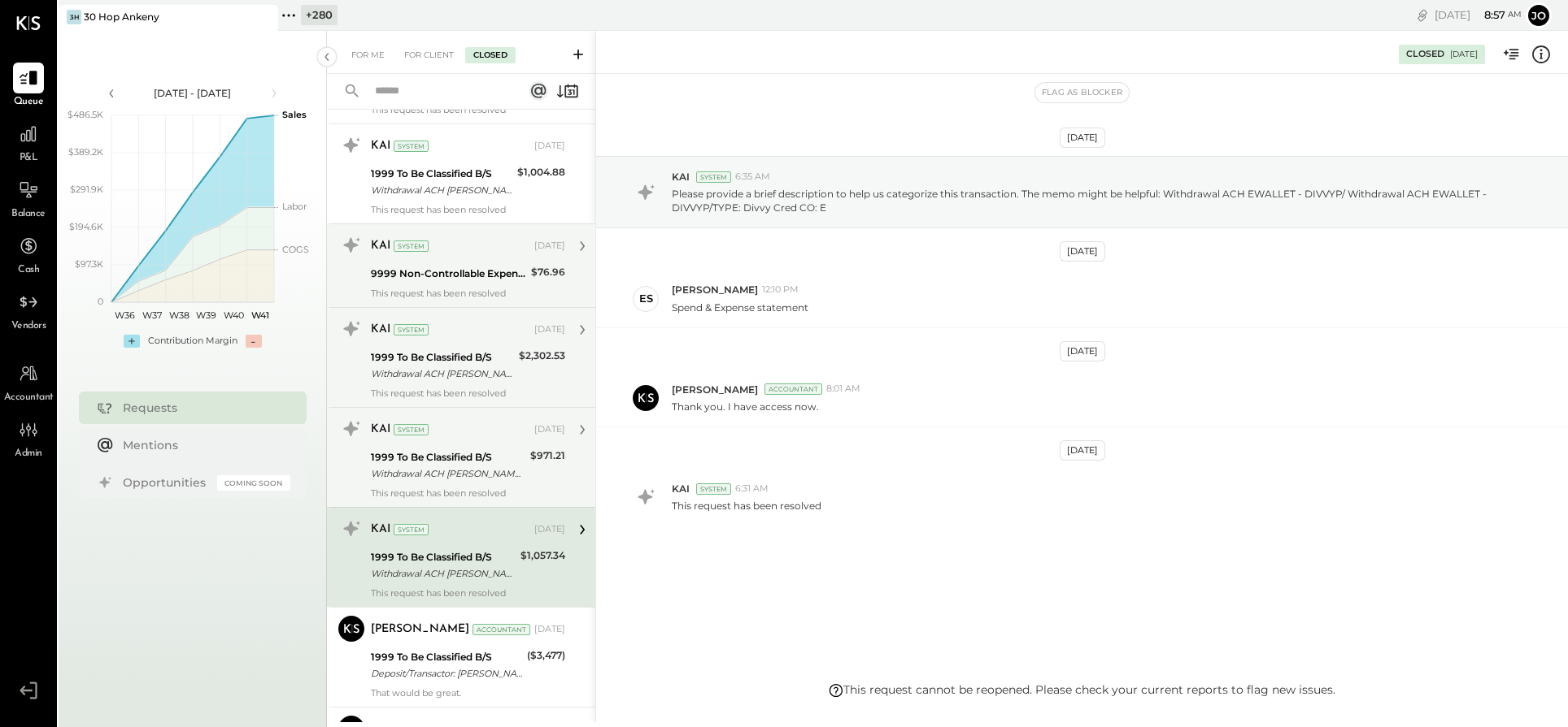
scroll to position [1752, 0]
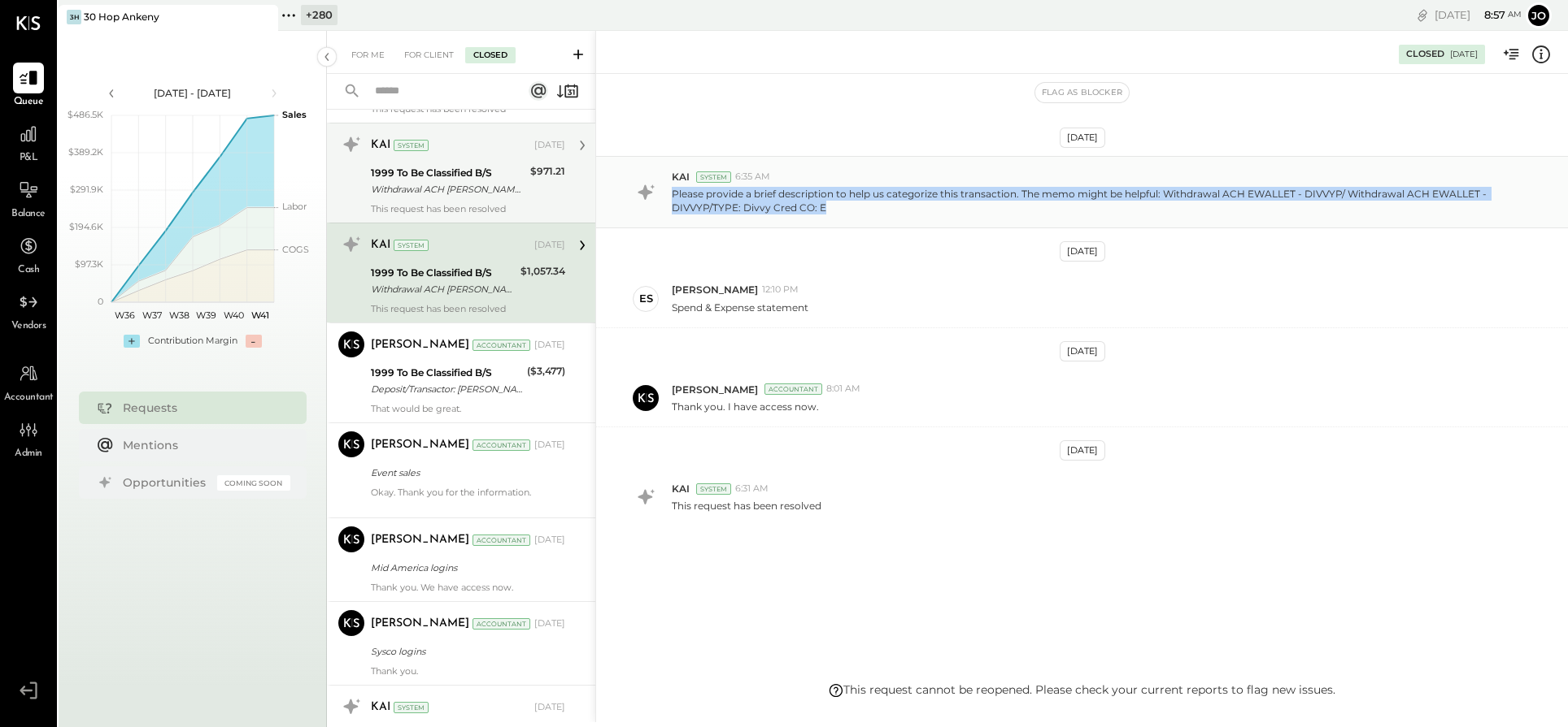
drag, startPoint x: 669, startPoint y: 197, endPoint x: 835, endPoint y: 210, distance: 166.5
click at [834, 210] on div "KAI System 6:35 AM Please provide a brief description to help us categorize thi…" at bounding box center [1082, 191] width 972 height 72
click at [780, 204] on p "Please provide a brief description to help us categorize this transaction. The …" at bounding box center [1091, 201] width 839 height 28
drag, startPoint x: 665, startPoint y: 190, endPoint x: 868, endPoint y: 211, distance: 204.1
click at [868, 211] on div "KAI System 6:35 AM Please provide a brief description to help us categorize thi…" at bounding box center [1082, 191] width 972 height 72
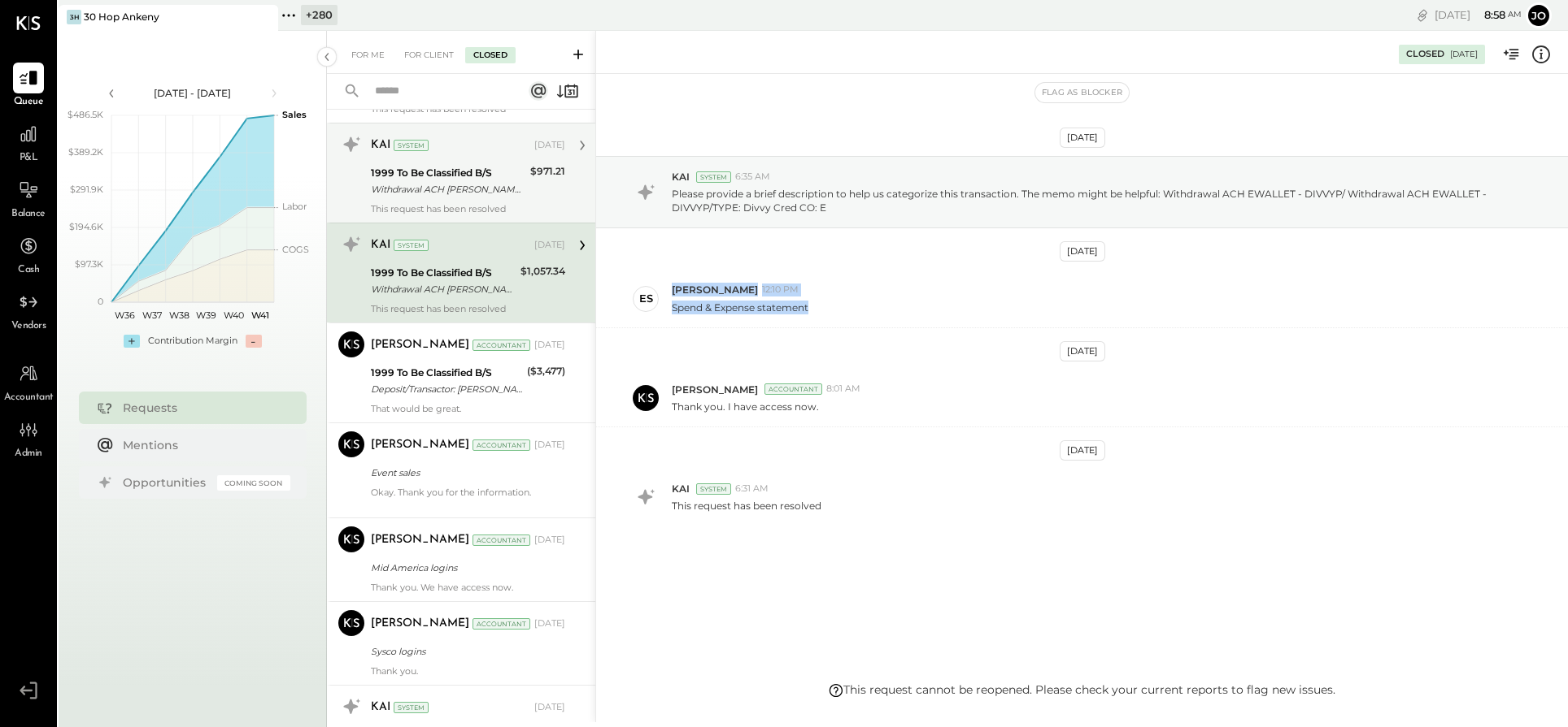
drag, startPoint x: 673, startPoint y: 290, endPoint x: 852, endPoint y: 335, distance: 184.6
click at [852, 335] on div "[DATE] KAI System 6:35 AM Please provide a brief description to help us categor…" at bounding box center [1082, 381] width 972 height 533
click at [885, 317] on div "ES [PERSON_NAME] 12:10 PM Spend & Expense statement" at bounding box center [1082, 298] width 972 height 57
